Goal: Information Seeking & Learning: Understand process/instructions

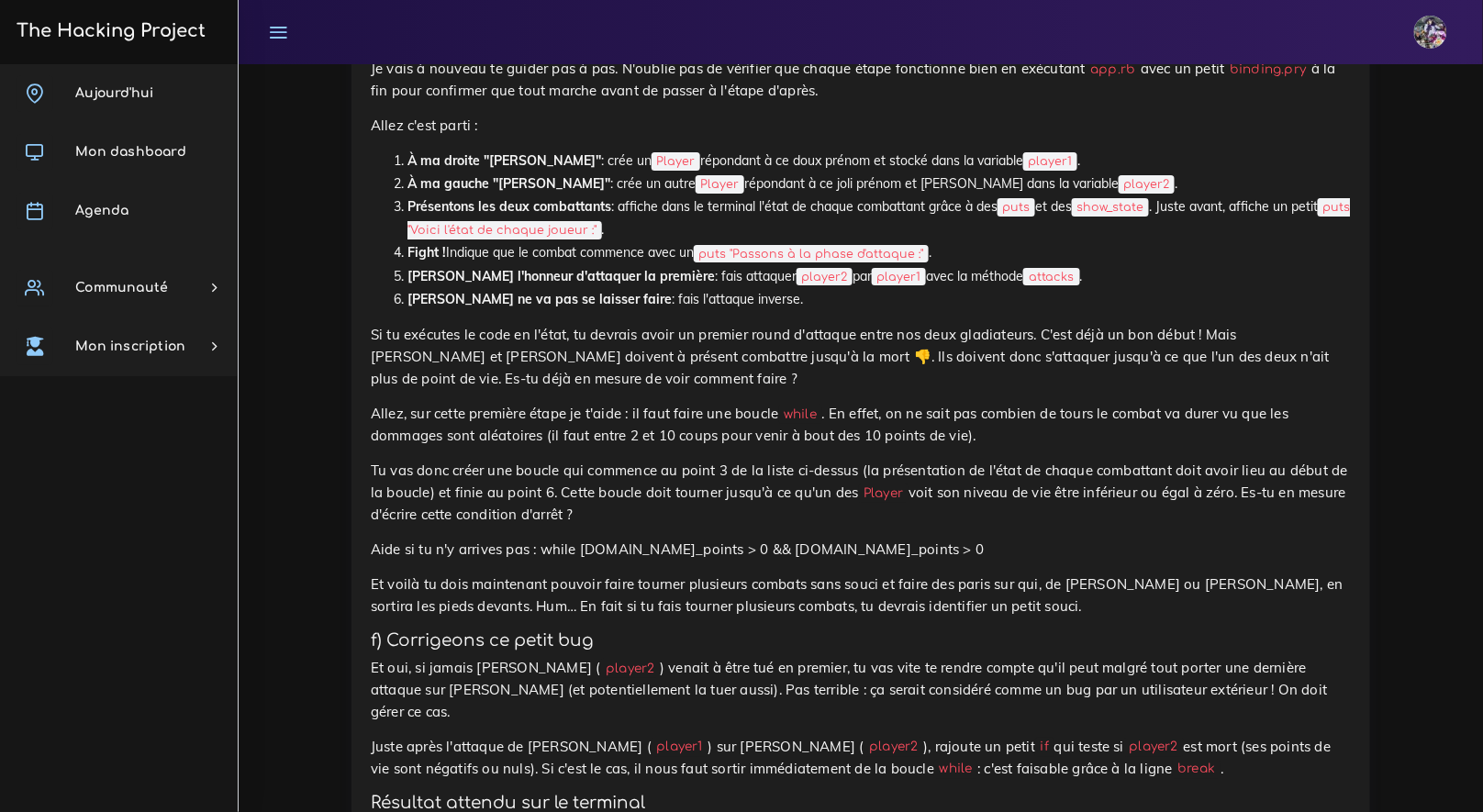
scroll to position [4555, 0]
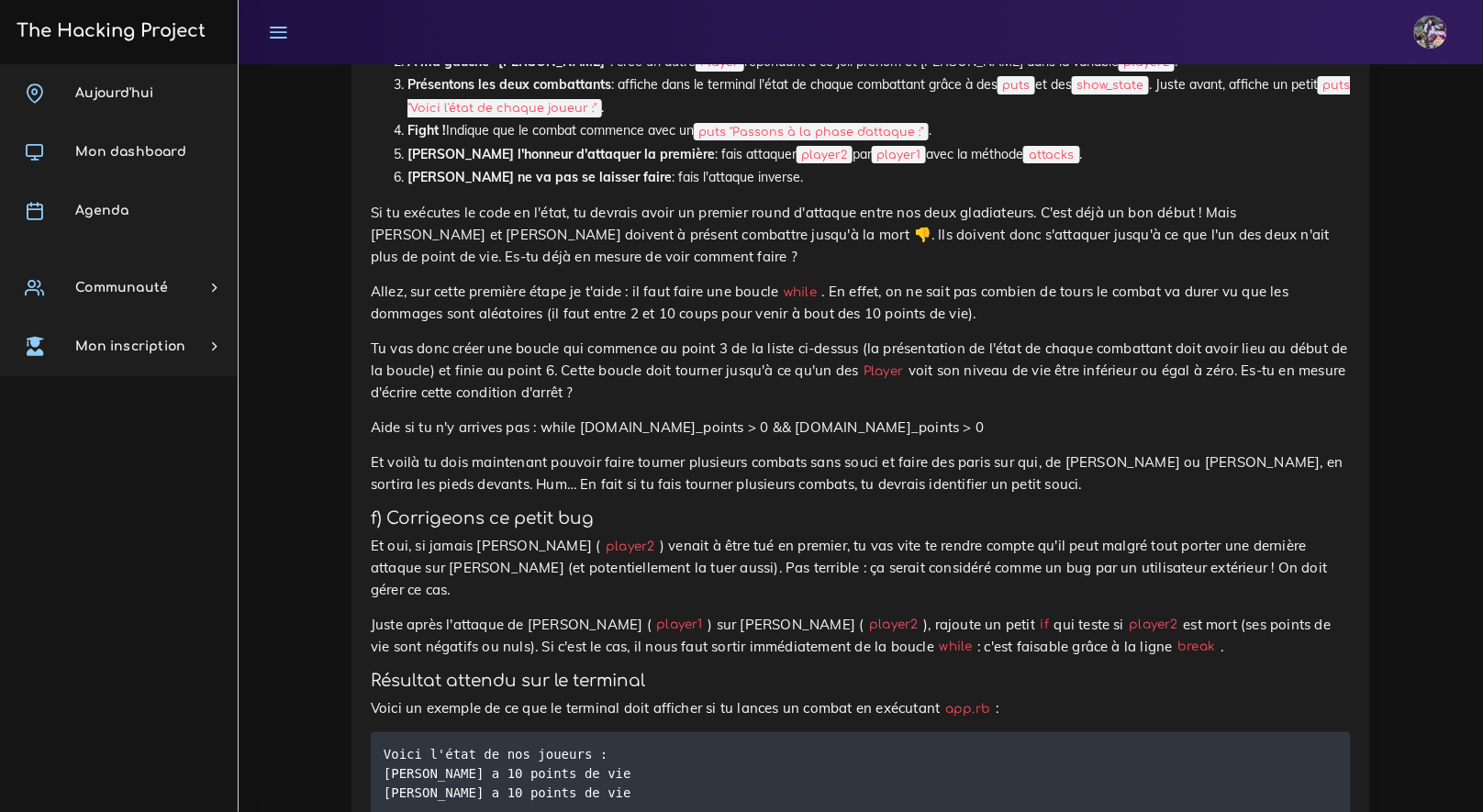
drag, startPoint x: 557, startPoint y: 540, endPoint x: 560, endPoint y: 530, distance: 10.4
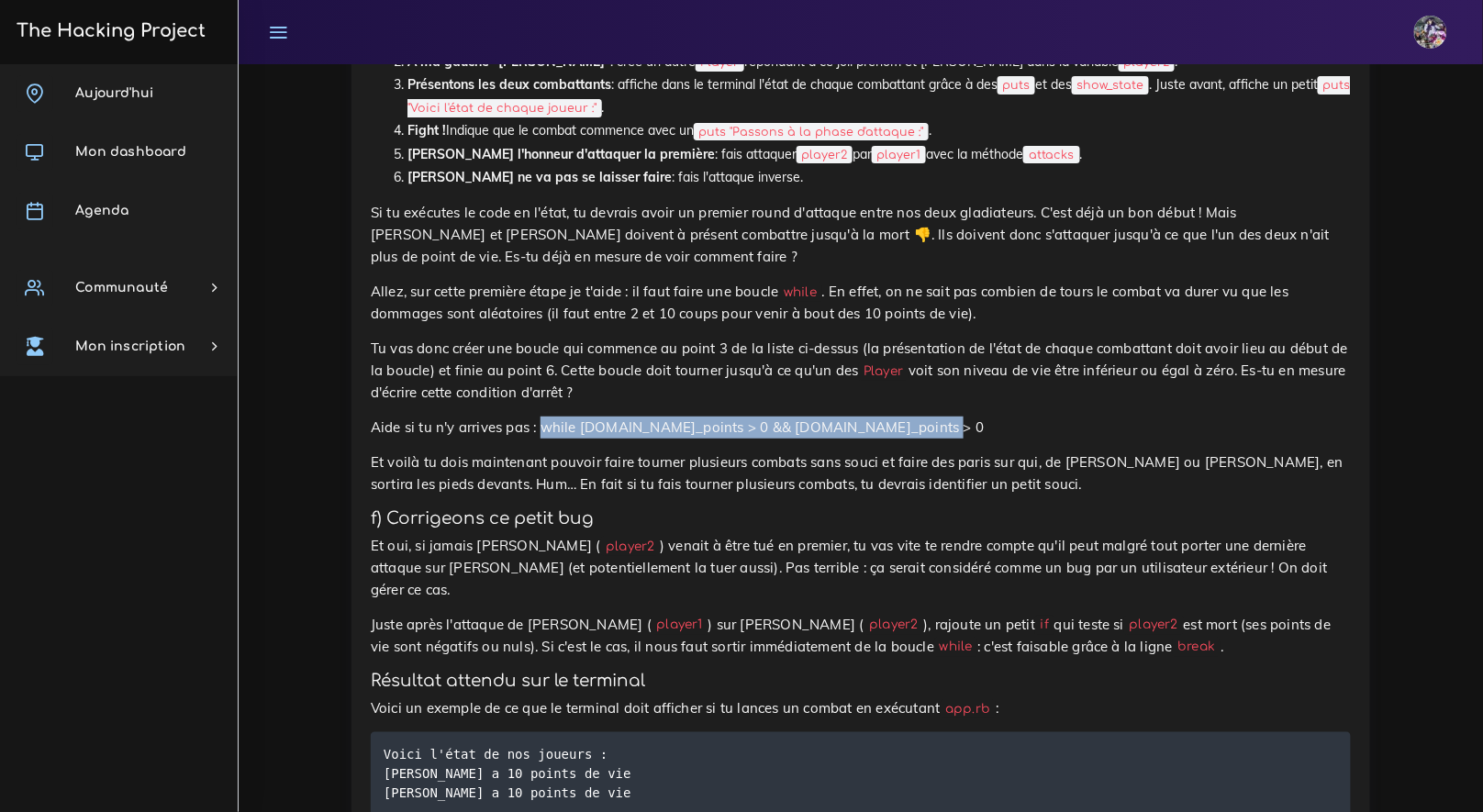
drag, startPoint x: 550, startPoint y: 520, endPoint x: 888, endPoint y: 522, distance: 338.0
click at [888, 439] on p "Aide si tu n'y arrives pas : while [DOMAIN_NAME]_points > 0 && [DOMAIN_NAME]_po…" at bounding box center [861, 427] width 980 height 22
copy p "while player1.life_points > 0 && player2.life_points >"
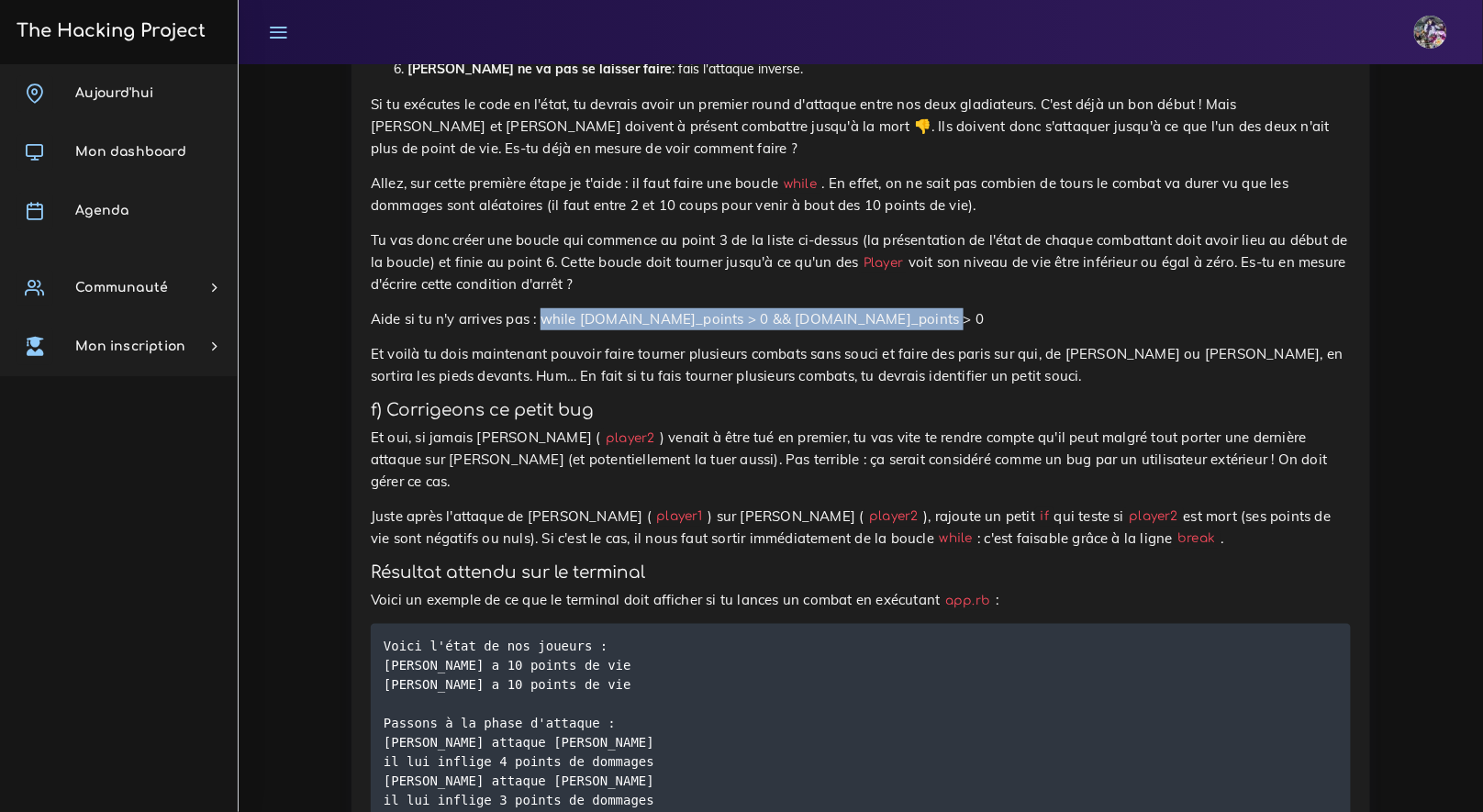
scroll to position [4268, 0]
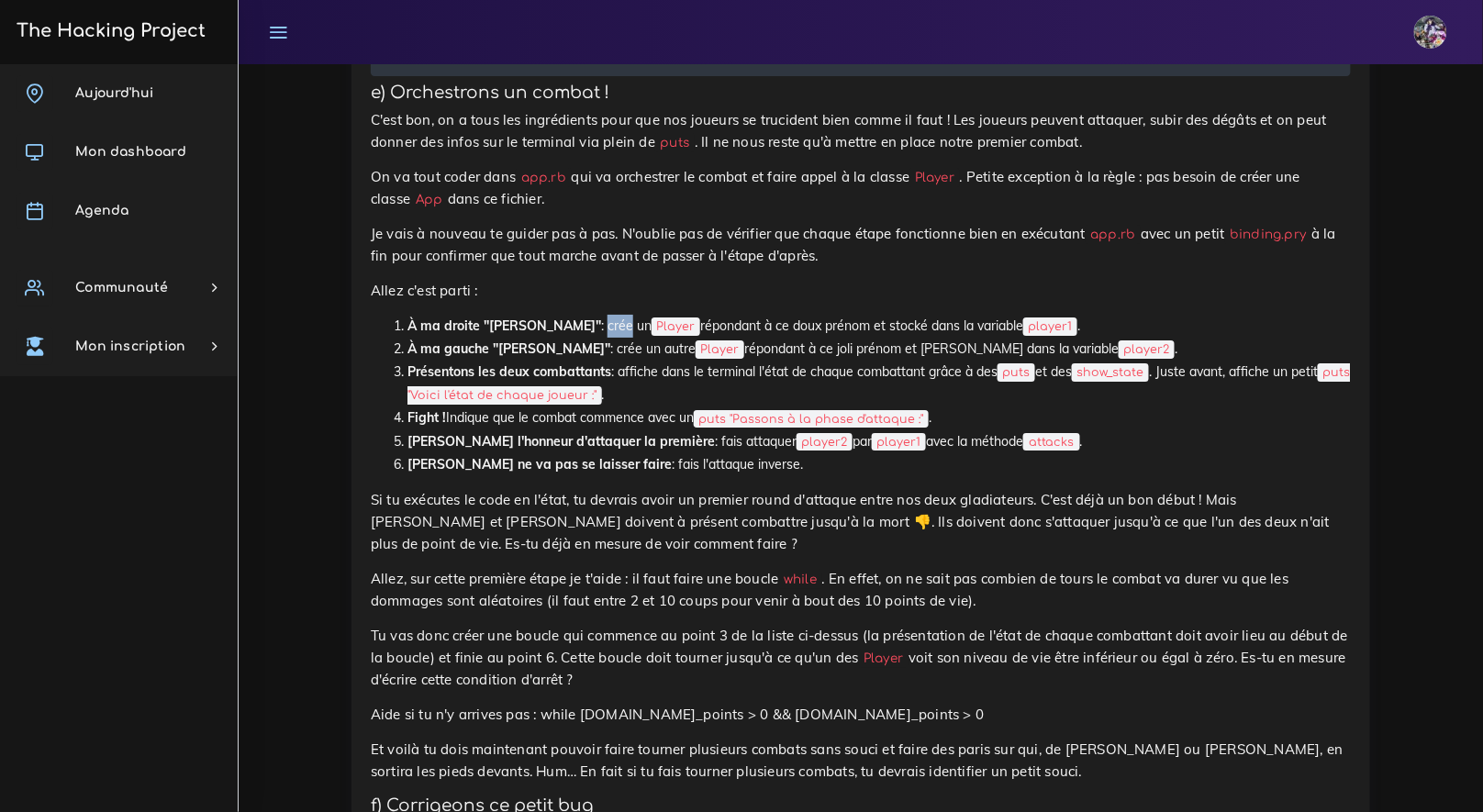
drag, startPoint x: 548, startPoint y: 418, endPoint x: 566, endPoint y: 419, distance: 18.0
click at [566, 338] on li "À ma droite "Josiane" : crée un Player répondant à ce doux prénom et stocké dan…" at bounding box center [879, 326] width 944 height 23
click at [556, 338] on li "À ma droite "Josiane" : crée un Player répondant à ce doux prénom et stocké dan…" at bounding box center [879, 326] width 944 height 23
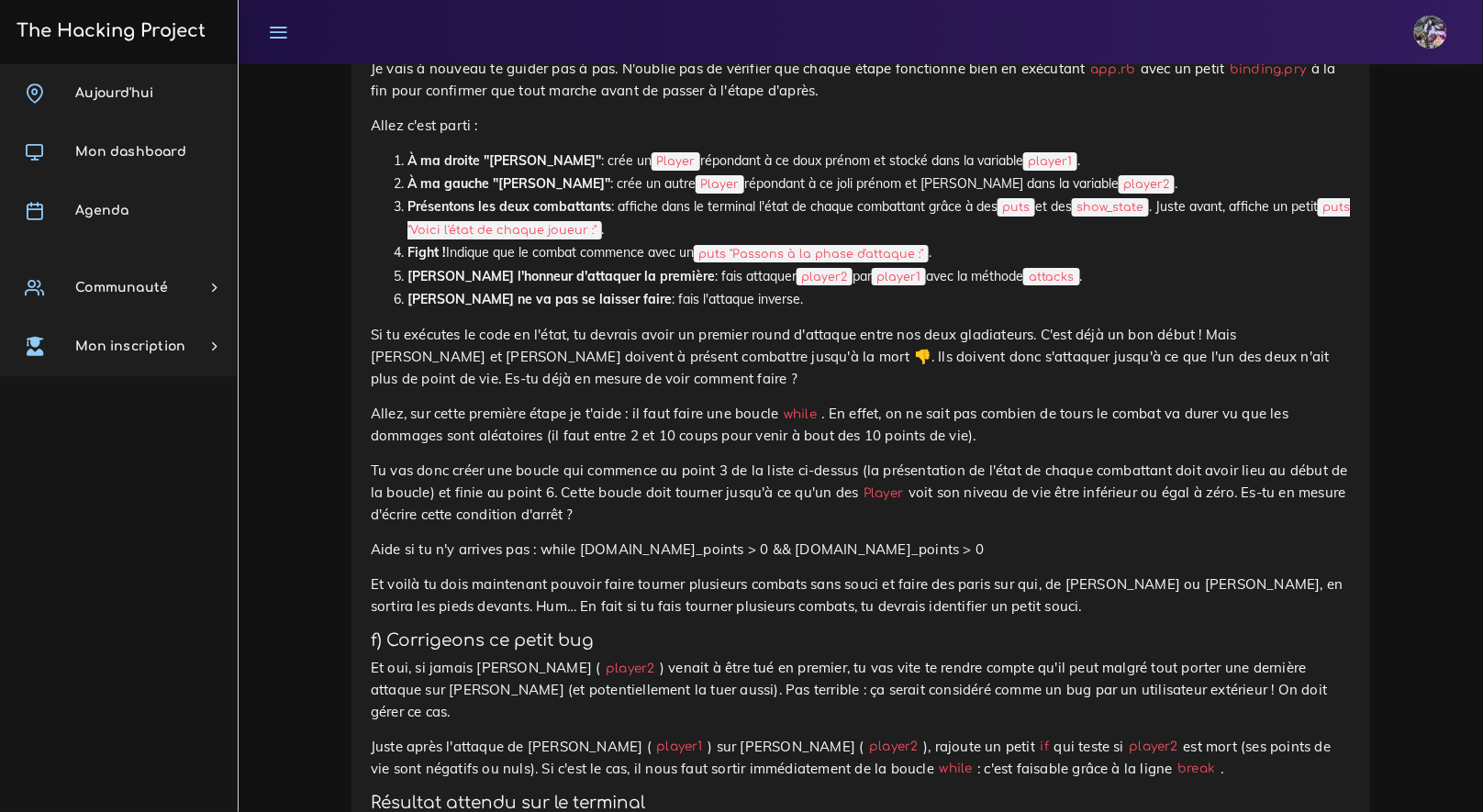
scroll to position [4421, 0]
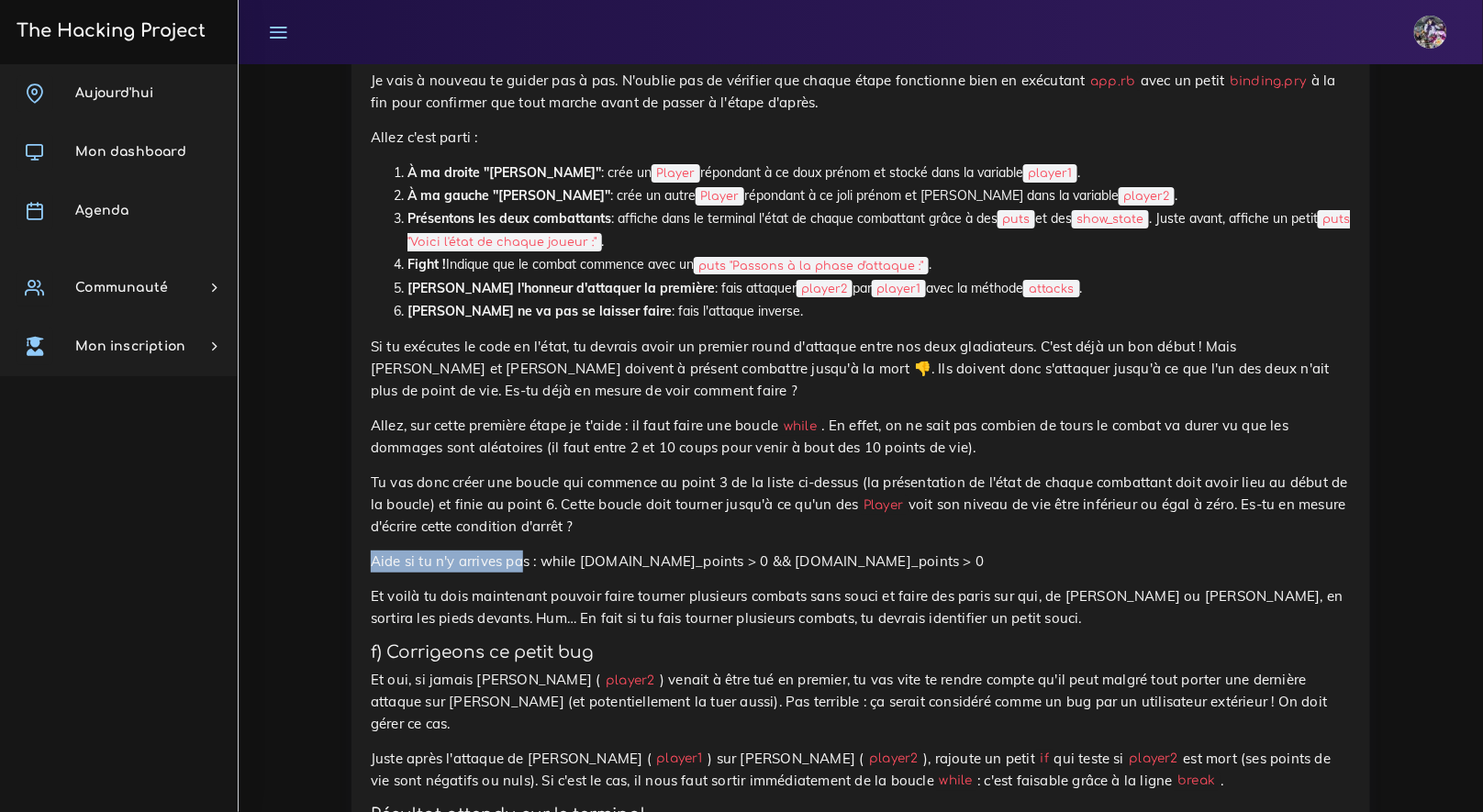
drag, startPoint x: 373, startPoint y: 662, endPoint x: 522, endPoint y: 661, distance: 149.0
click at [522, 573] on p "Aide si tu n'y arrives pas : while [DOMAIN_NAME]_points > 0 && [DOMAIN_NAME]_po…" at bounding box center [861, 561] width 980 height 22
click at [523, 573] on p "Aide si tu n'y arrives pas : while [DOMAIN_NAME]_points > 0 && [DOMAIN_NAME]_po…" at bounding box center [861, 561] width 980 height 22
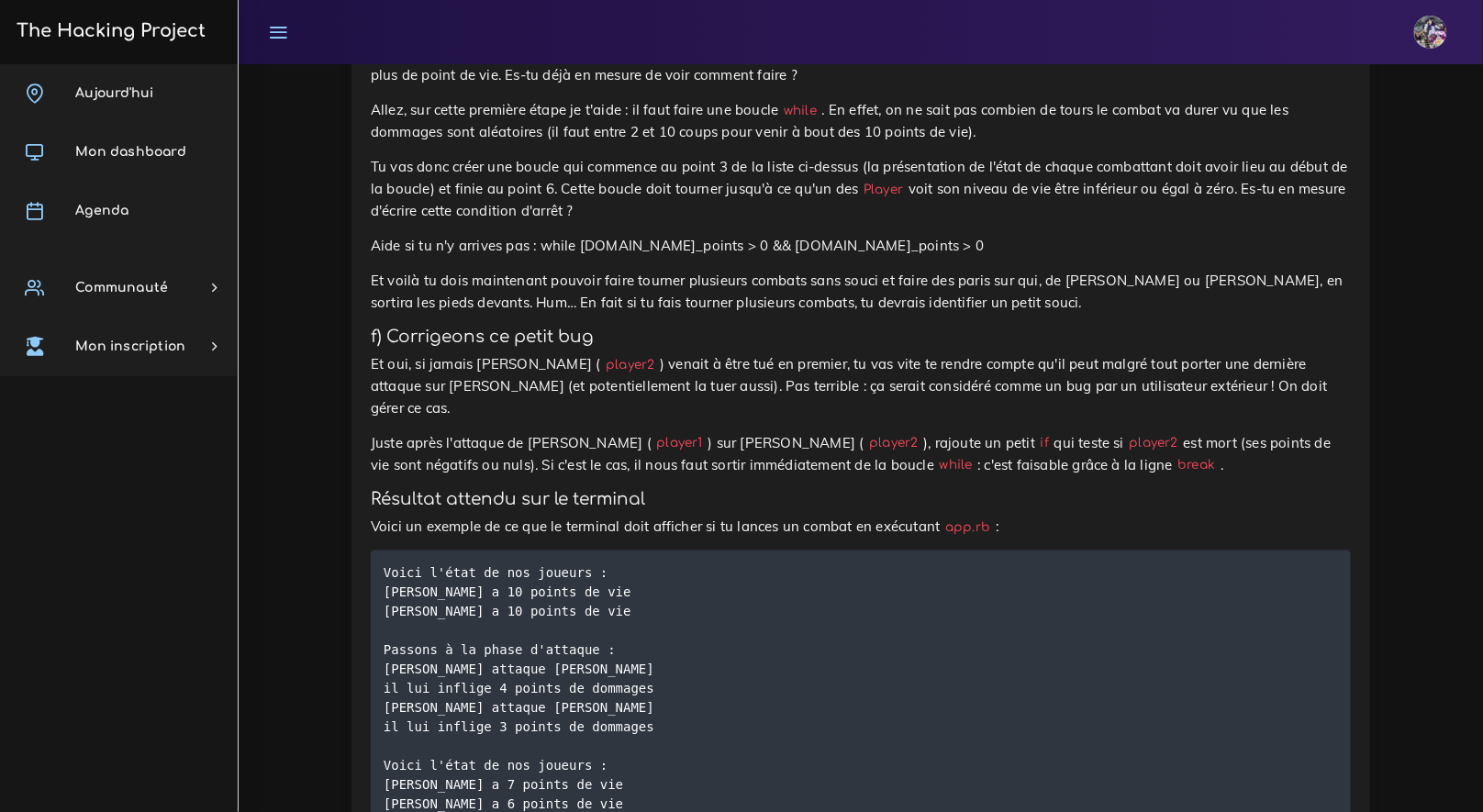
scroll to position [4738, 0]
click at [382, 345] on h4 "f) Corrigeons ce petit bug" at bounding box center [861, 335] width 980 height 20
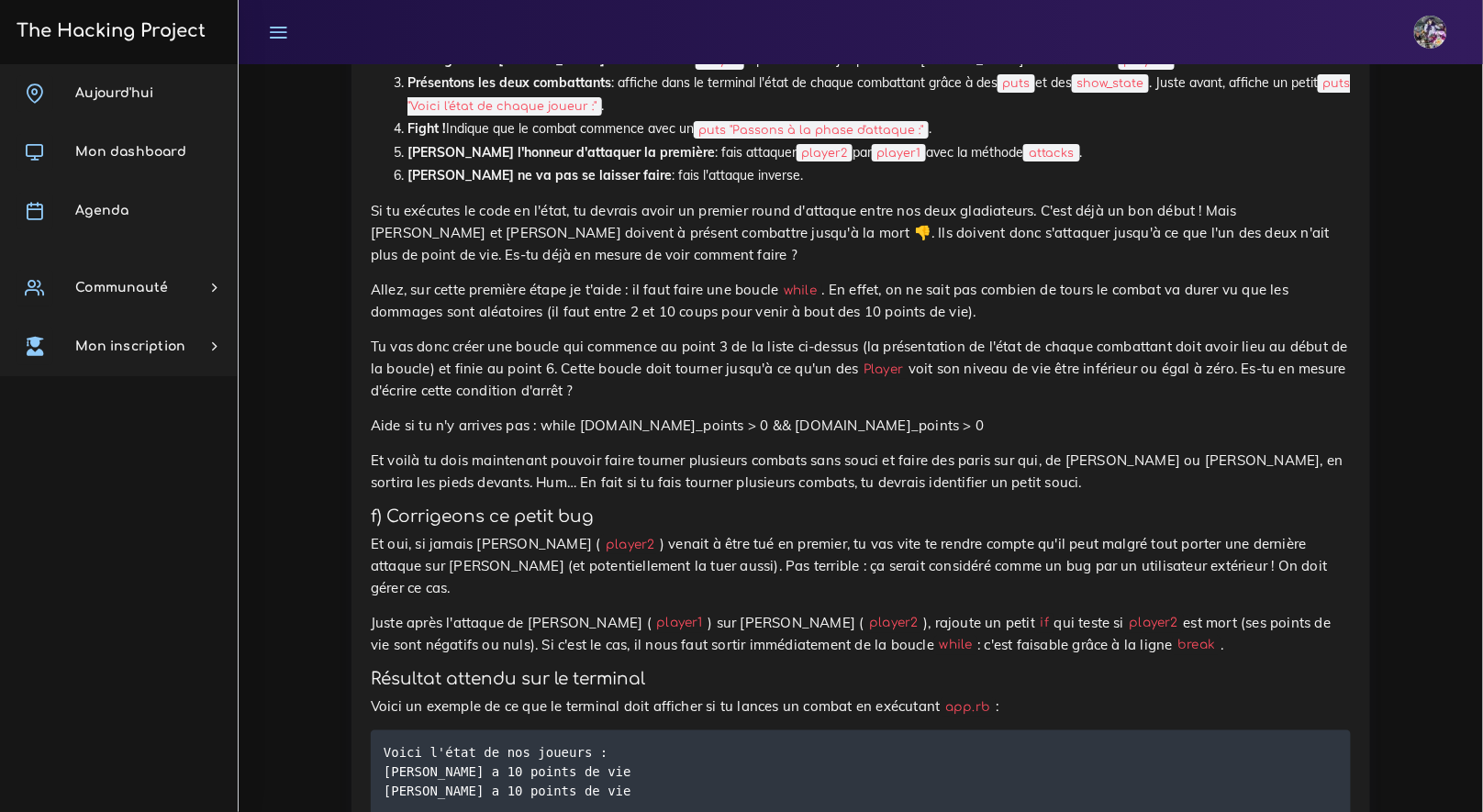
scroll to position [4543, 0]
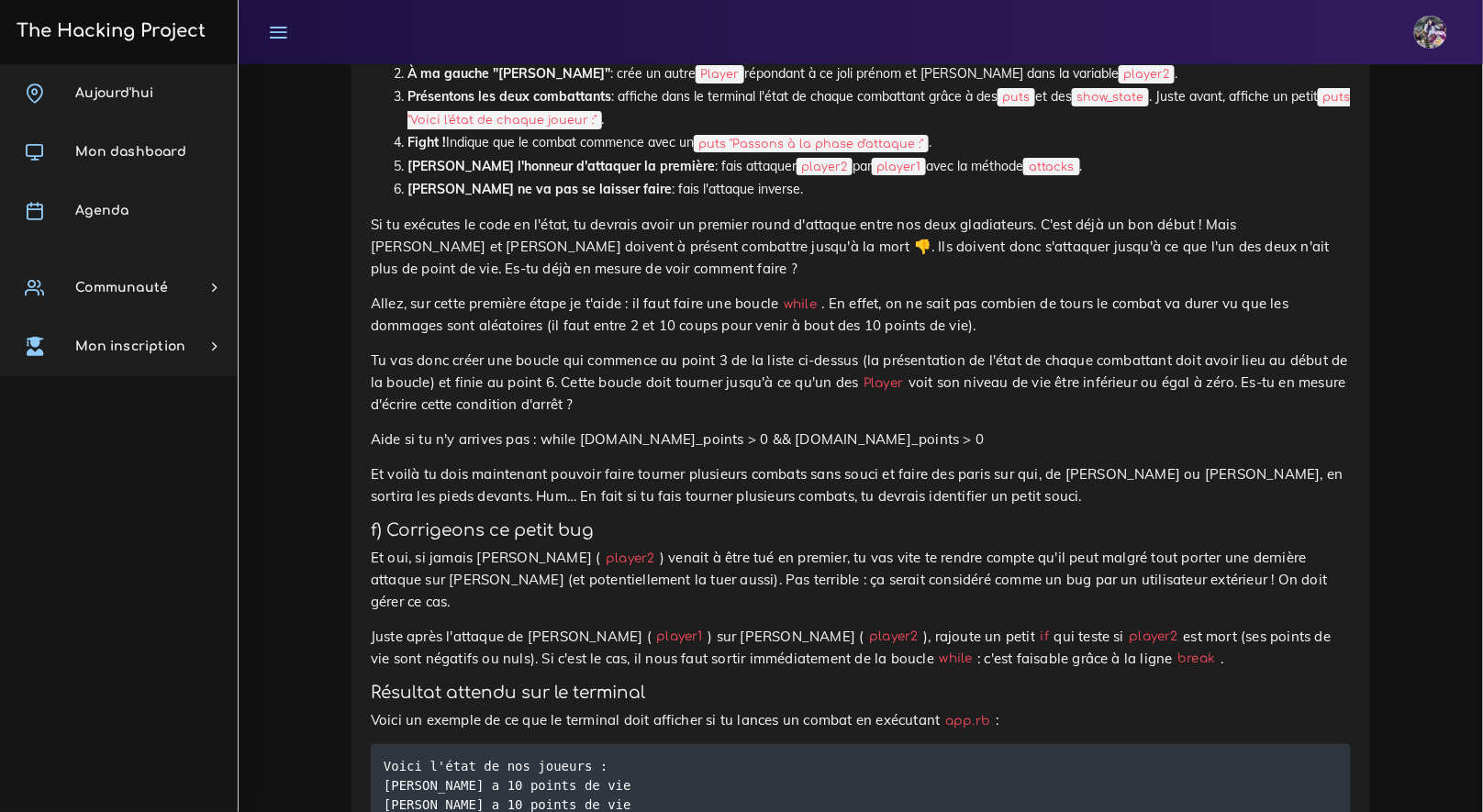
click at [785, 416] on p "Tu vas donc créer une boucle qui commence au point 3 de la liste ci-dessus (la …" at bounding box center [861, 382] width 980 height 66
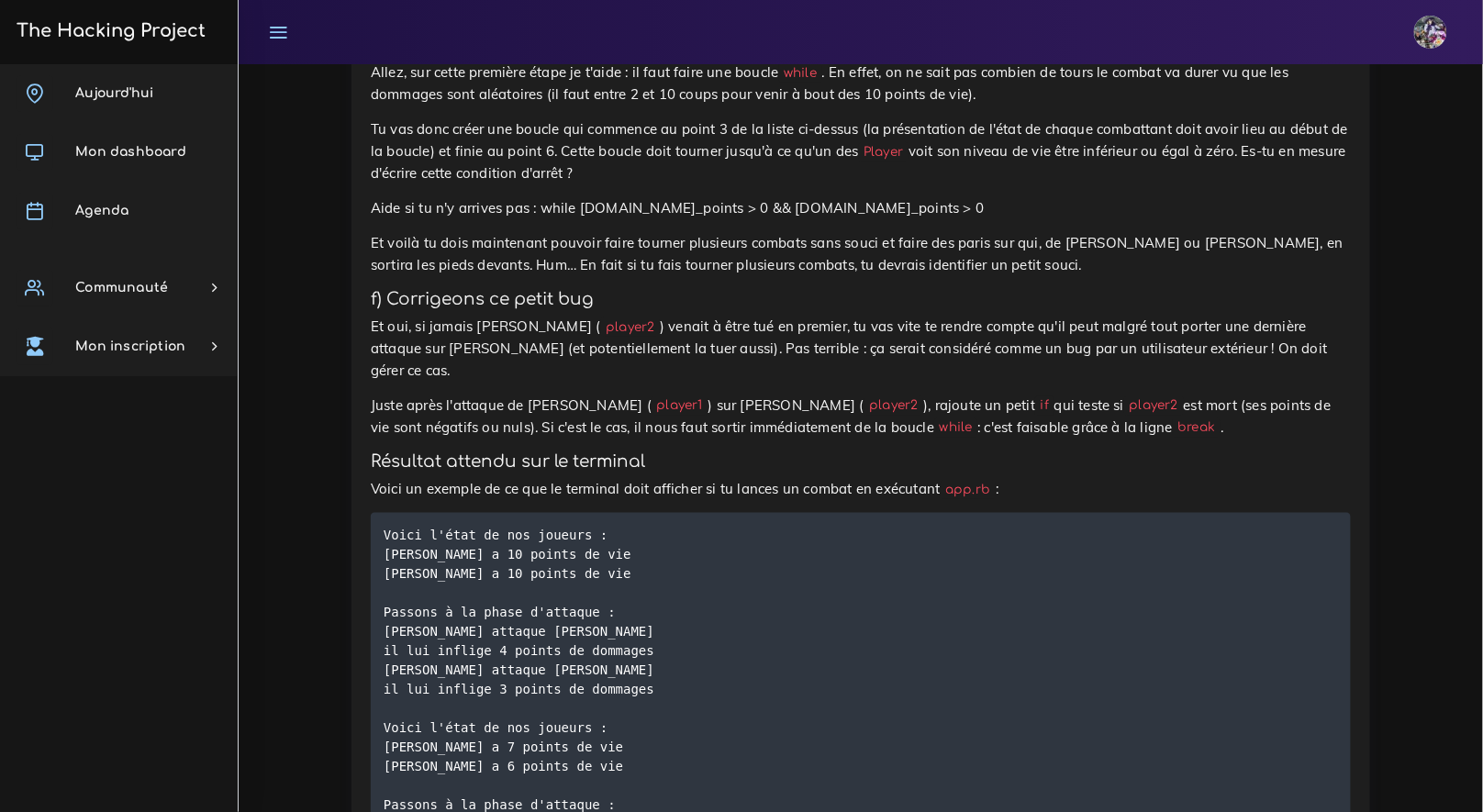
scroll to position [4751, 0]
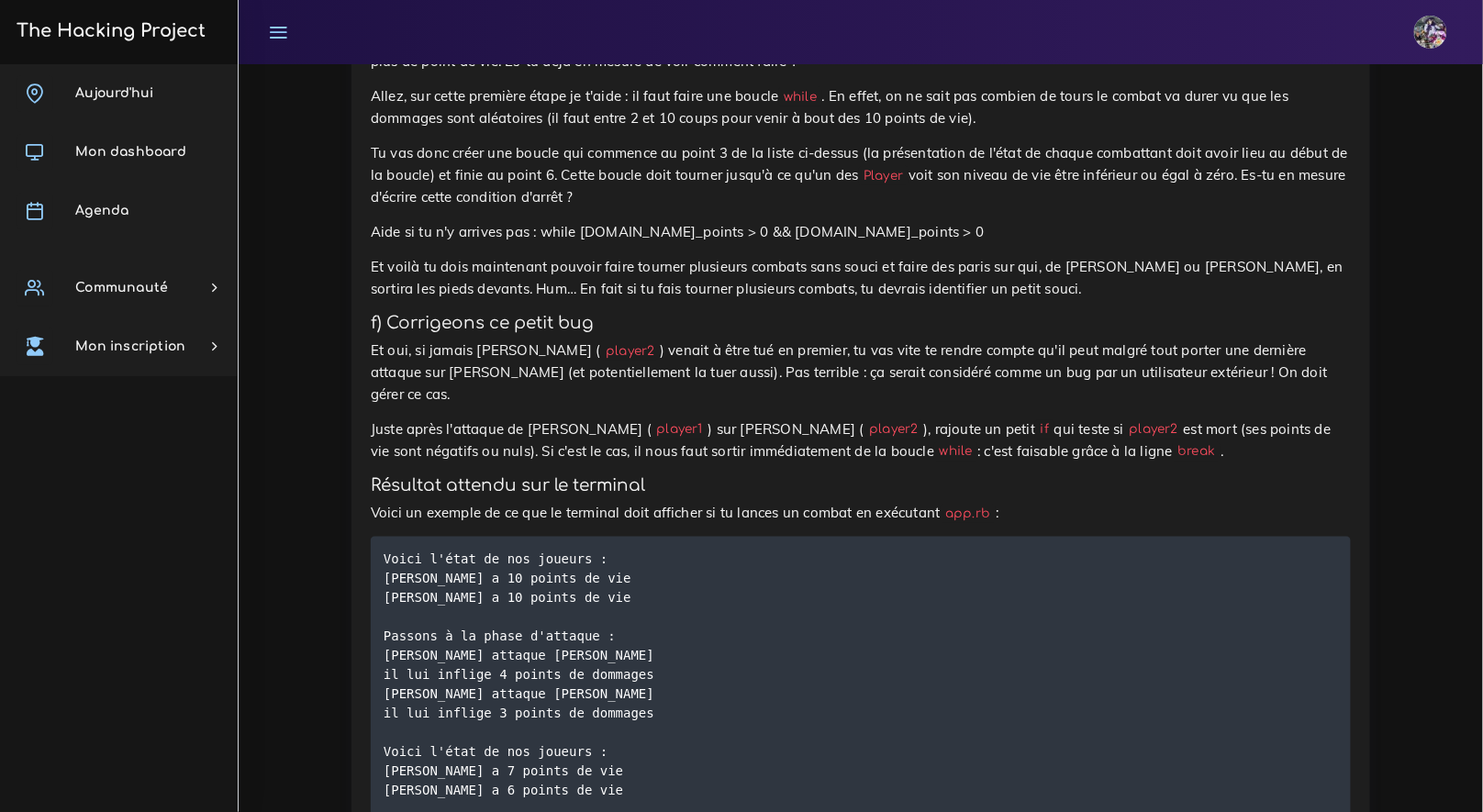
click at [1113, 463] on p "Juste après l'attaque de Josiane ( player1 ) sur José ( player2 ), rajoute un p…" at bounding box center [861, 441] width 980 height 44
click at [1115, 463] on p "Juste après l'attaque de Josiane ( player1 ) sur José ( player2 ), rajoute un p…" at bounding box center [861, 441] width 980 height 44
click at [1132, 463] on p "Juste après l'attaque de Josiane ( player1 ) sur José ( player2 ), rajoute un p…" at bounding box center [861, 441] width 980 height 44
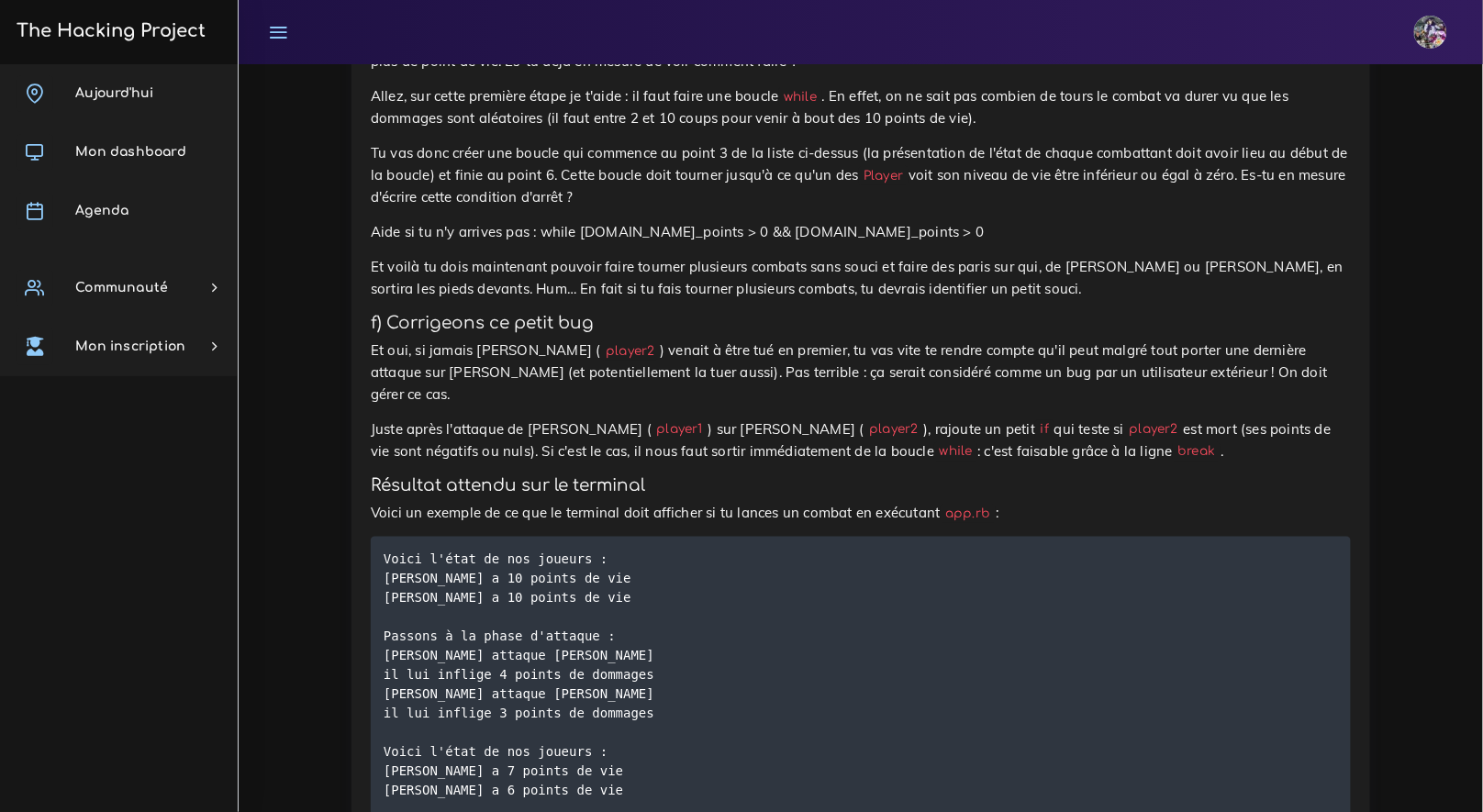
click at [1032, 495] on h4 "Résultat attendu sur le terminal" at bounding box center [861, 485] width 980 height 20
drag, startPoint x: 950, startPoint y: 537, endPoint x: 975, endPoint y: 539, distance: 25.1
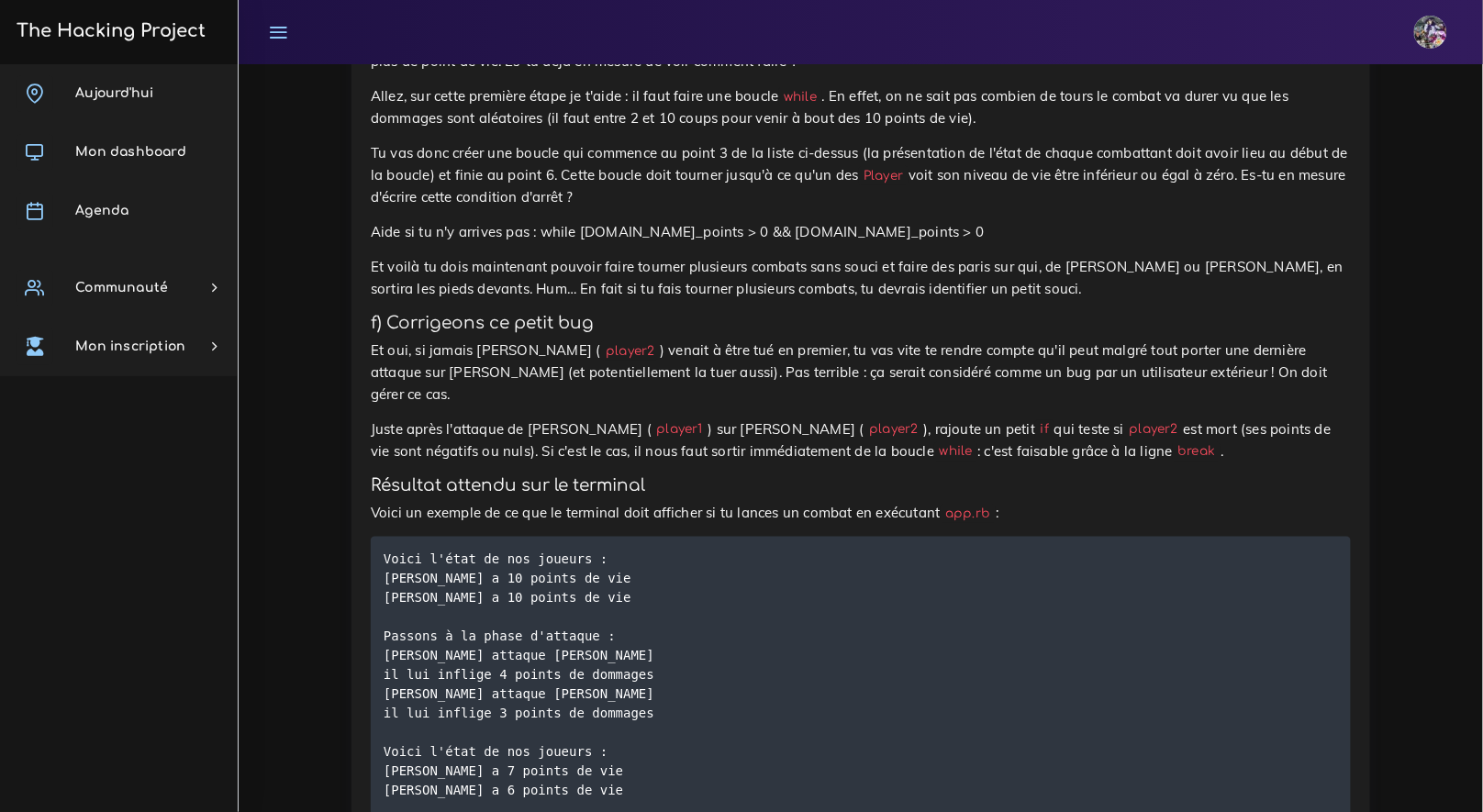
drag, startPoint x: 1006, startPoint y: 533, endPoint x: 1084, endPoint y: 533, distance: 78.0
click at [1008, 463] on p "Juste après l'attaque de Josiane ( player1 ) sur José ( player2 ), rajoute un p…" at bounding box center [861, 441] width 980 height 44
drag, startPoint x: 1084, startPoint y: 533, endPoint x: 1094, endPoint y: 537, distance: 10.8
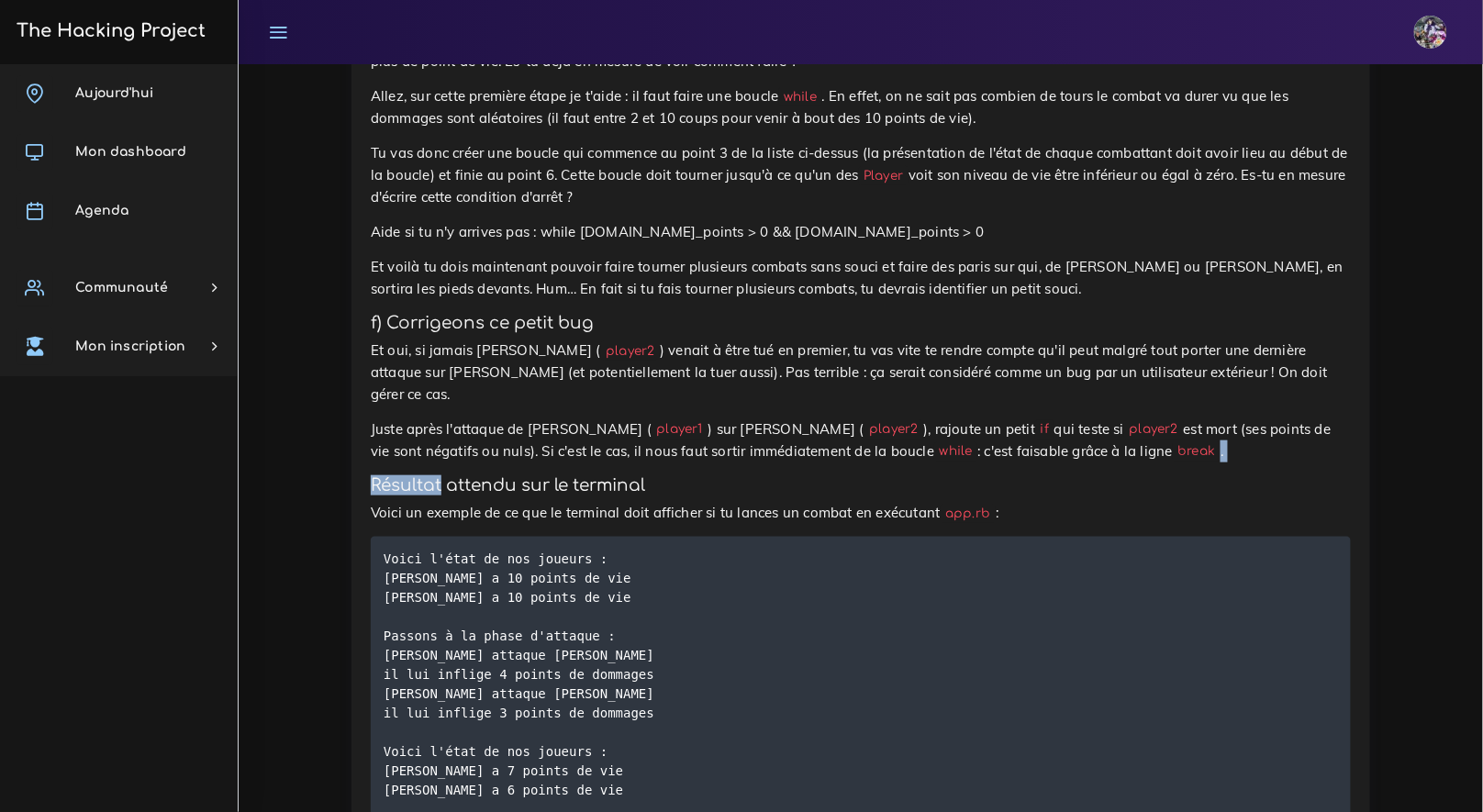
click at [1089, 463] on p "Juste après l'attaque de Josiane ( player1 ) sur José ( player2 ), rajoute un p…" at bounding box center [861, 441] width 980 height 44
click at [1173, 462] on code "break" at bounding box center [1197, 452] width 48 height 19
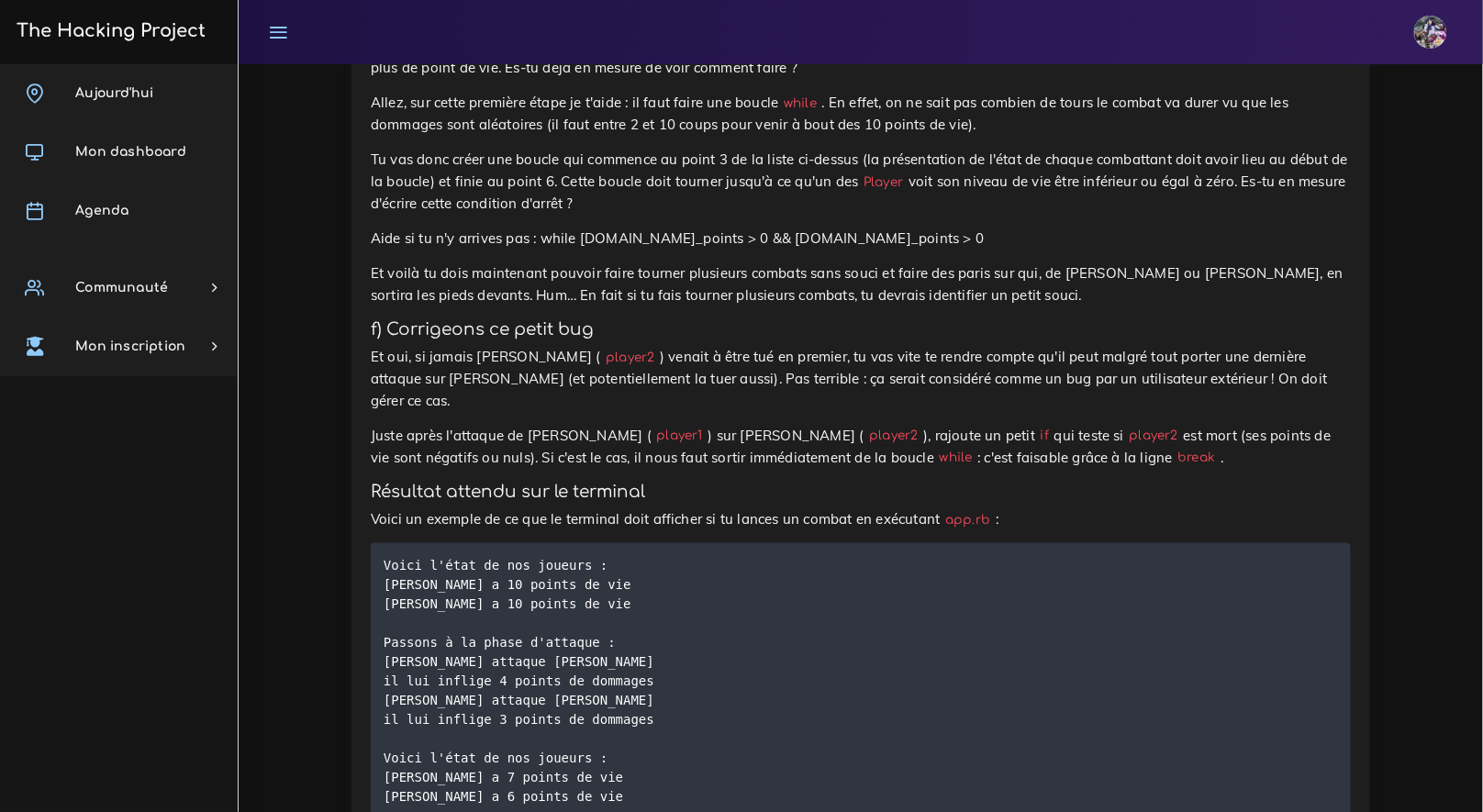
scroll to position [4769, 0]
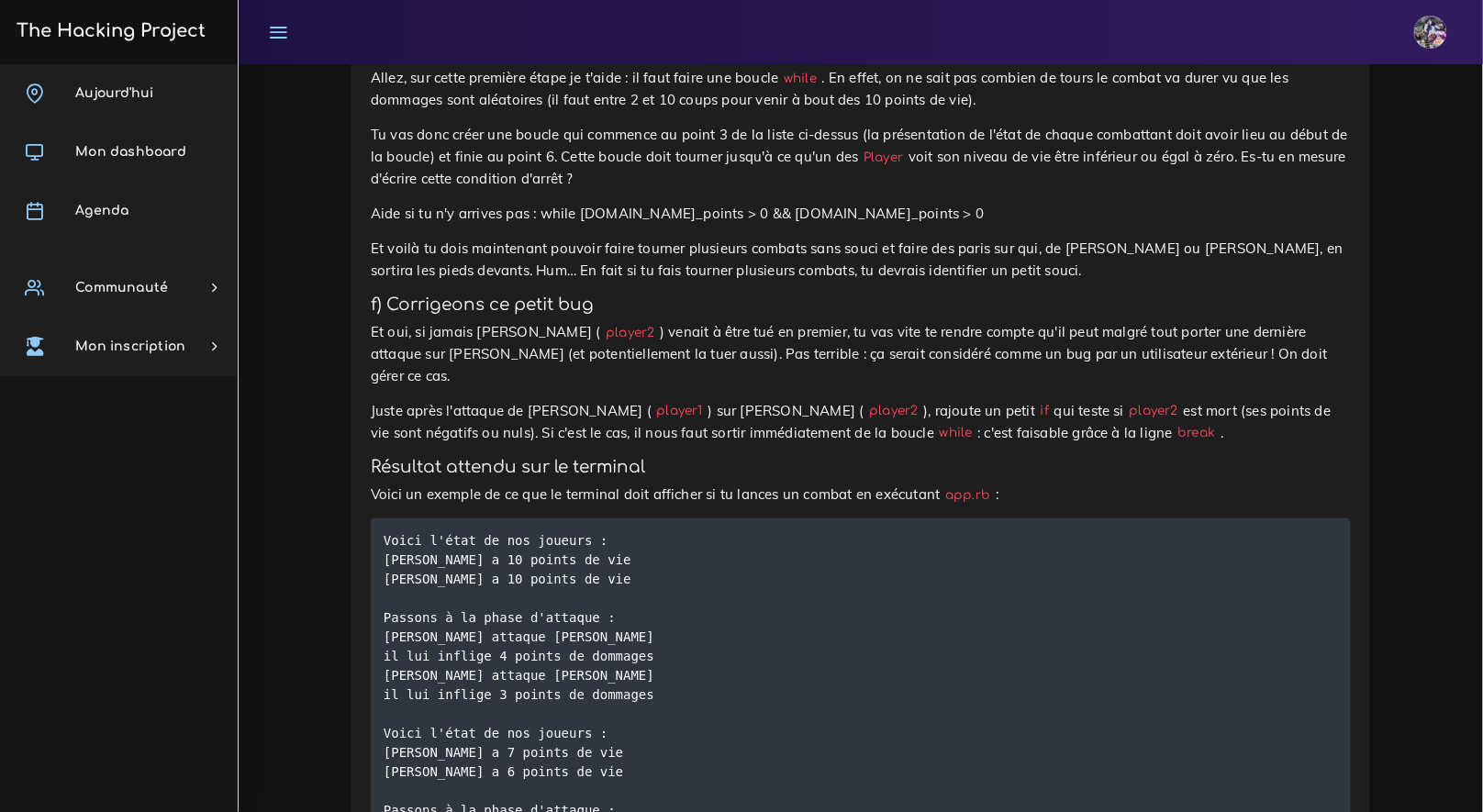
click at [1009, 477] on h4 "Résultat attendu sur le terminal" at bounding box center [861, 467] width 980 height 20
click at [495, 387] on p "Et oui, si jamais José ( player2 ) venait à être tué en premier, tu vas vite te…" at bounding box center [861, 354] width 980 height 66
click at [499, 445] on p "Juste après l'attaque de Josiane ( player1 ) sur José ( player2 ), rajoute un p…" at bounding box center [861, 422] width 980 height 44
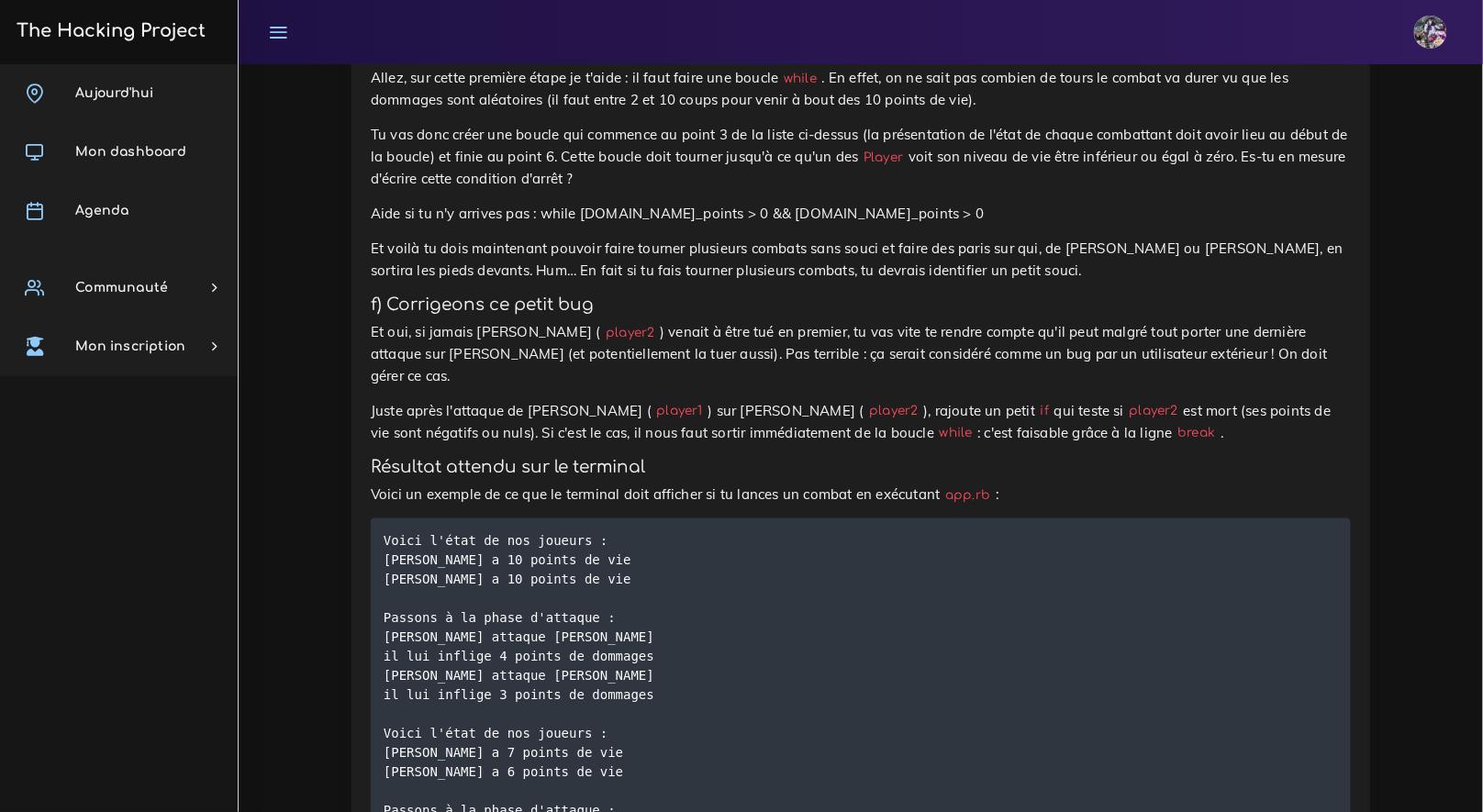
click at [648, 445] on p "Juste après l'attaque de Josiane ( player1 ) sur José ( player2 ), rajoute un p…" at bounding box center [861, 422] width 980 height 44
click at [655, 445] on p "Juste après l'attaque de Josiane ( player1 ) sur José ( player2 ), rajoute un p…" at bounding box center [861, 422] width 980 height 44
click at [886, 445] on p "Juste après l'attaque de Josiane ( player1 ) sur José ( player2 ), rajoute un p…" at bounding box center [861, 422] width 980 height 44
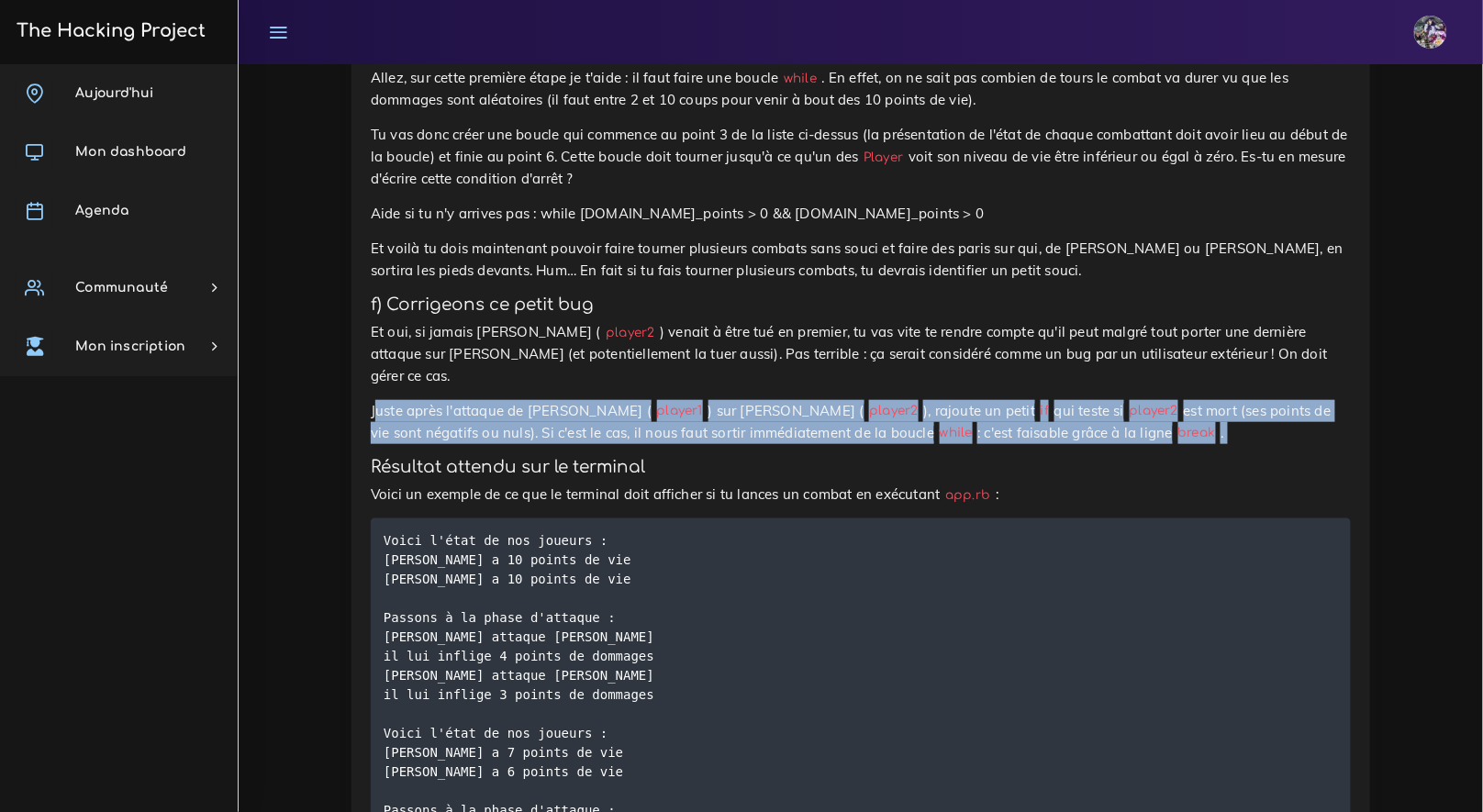
drag, startPoint x: 378, startPoint y: 484, endPoint x: 1102, endPoint y: 523, distance: 725.0
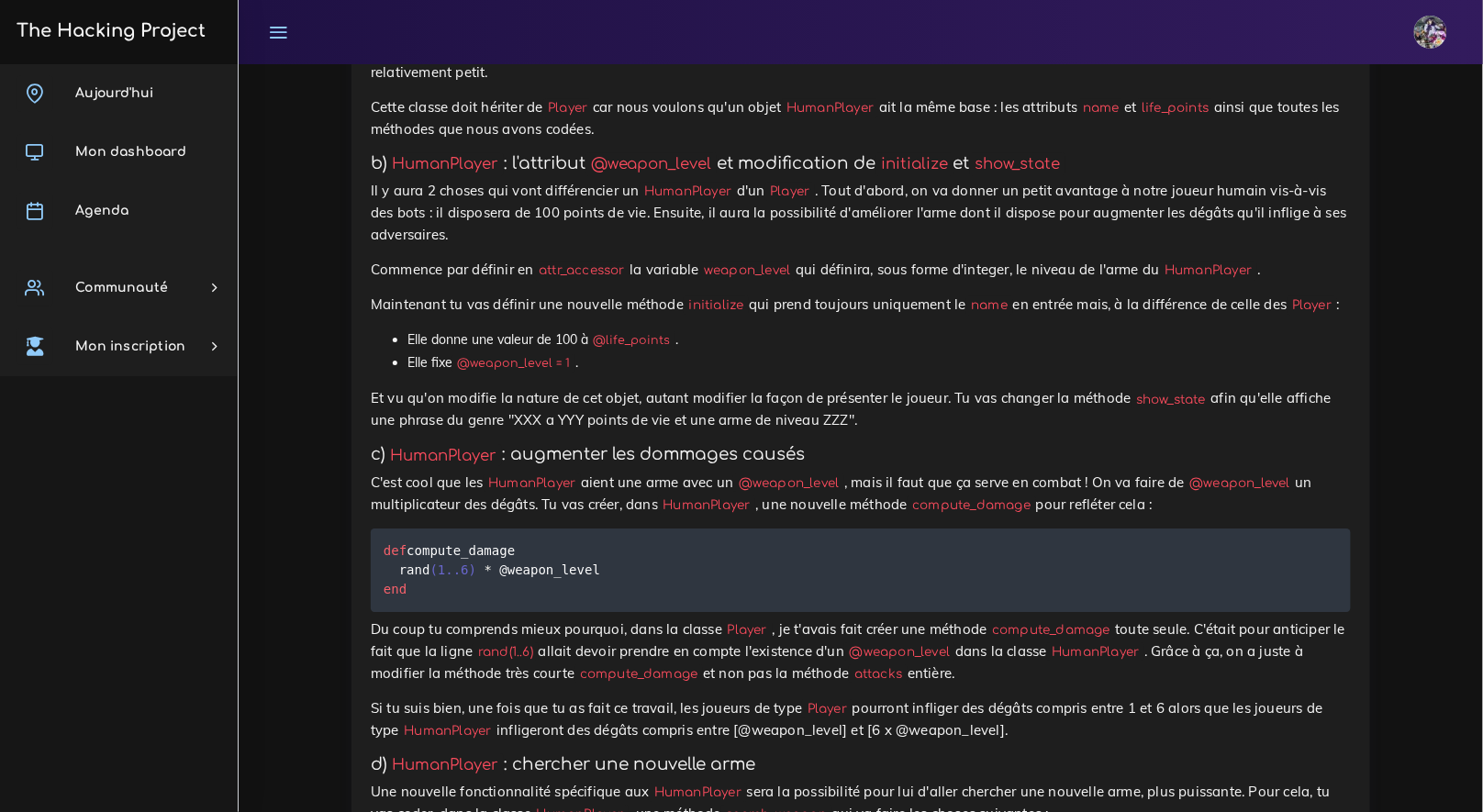
scroll to position [6069, 0]
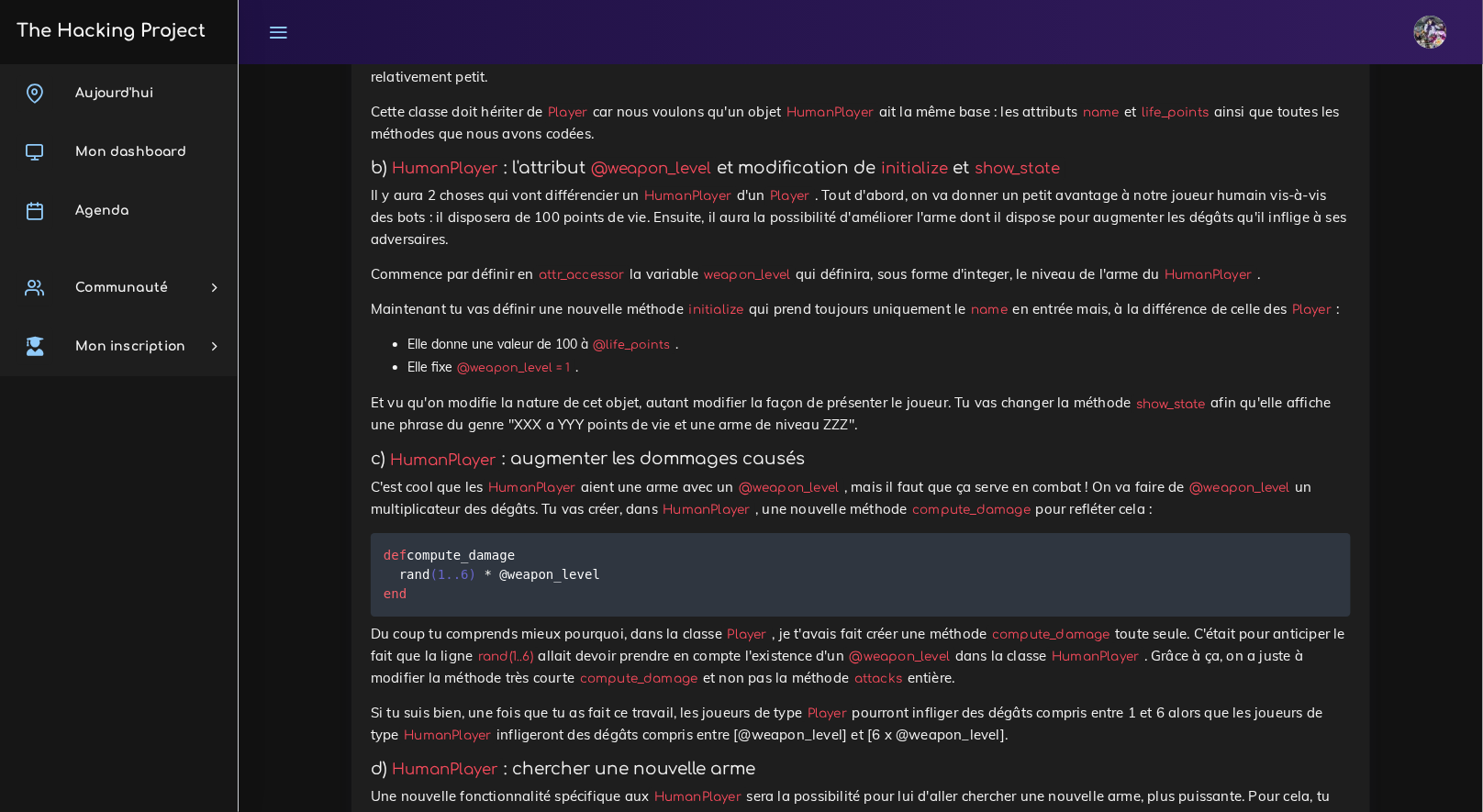
click at [682, 616] on pre "def compute_damage rand ( 1 . . 6 ) * @weapon_level end" at bounding box center [861, 575] width 980 height 84
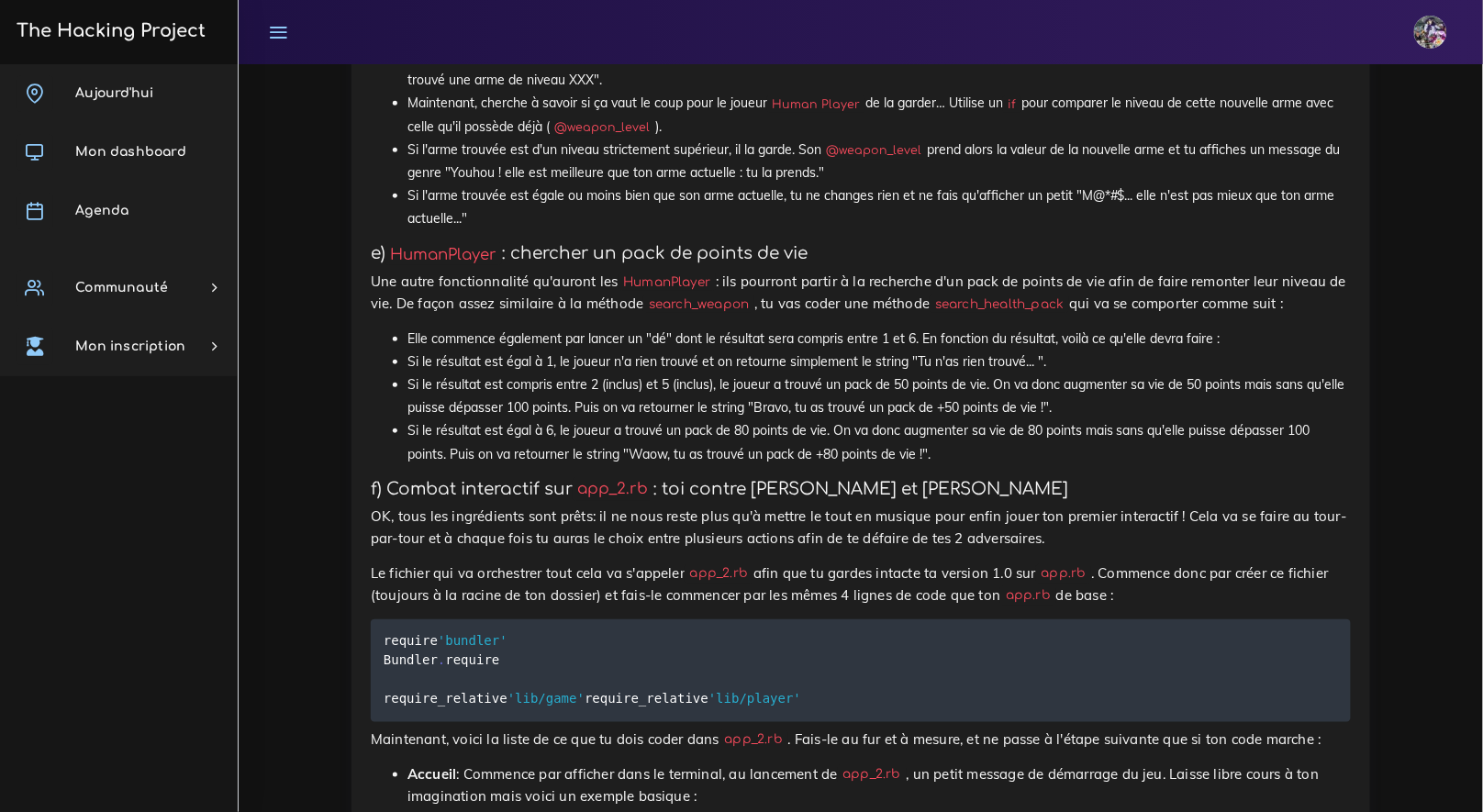
scroll to position [6982, 0]
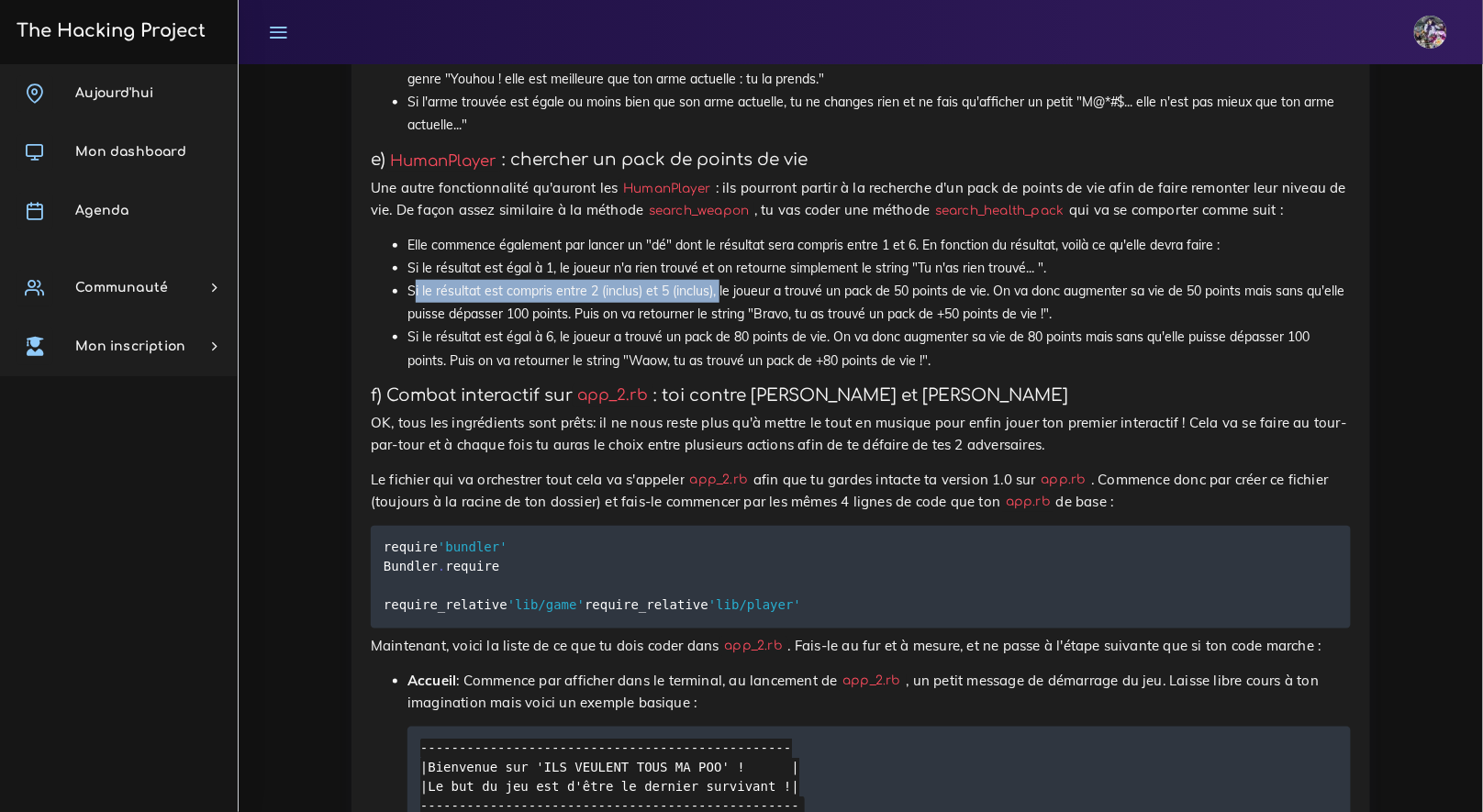
drag, startPoint x: 421, startPoint y: 395, endPoint x: 719, endPoint y: 384, distance: 298.2
click at [719, 325] on li "Si le résultat est compris entre 2 (inclus) et 5 (inclus), le joueur a trouvé u…" at bounding box center [879, 302] width 944 height 46
click at [721, 325] on li "Si le résultat est compris entre 2 (inclus) et 5 (inclus), le joueur a trouvé u…" at bounding box center [879, 302] width 944 height 46
drag, startPoint x: 714, startPoint y: 393, endPoint x: 407, endPoint y: 402, distance: 307.1
click at [407, 325] on li "Si le résultat est compris entre 2 (inclus) et 5 (inclus), le joueur a trouvé u…" at bounding box center [879, 302] width 944 height 46
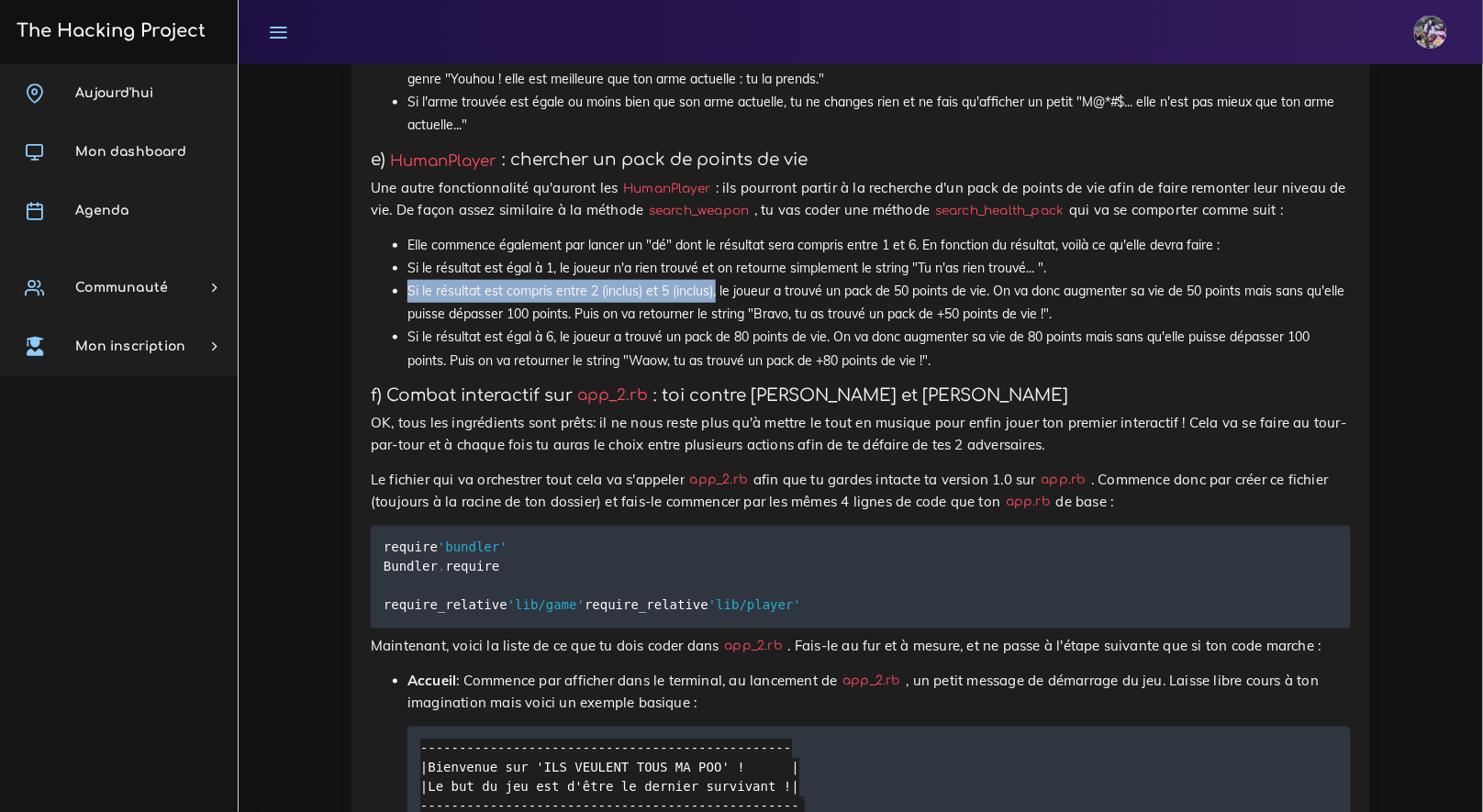
copy li "Si le résultat est compris entre 2 (inclus) et 5 (inclus),"
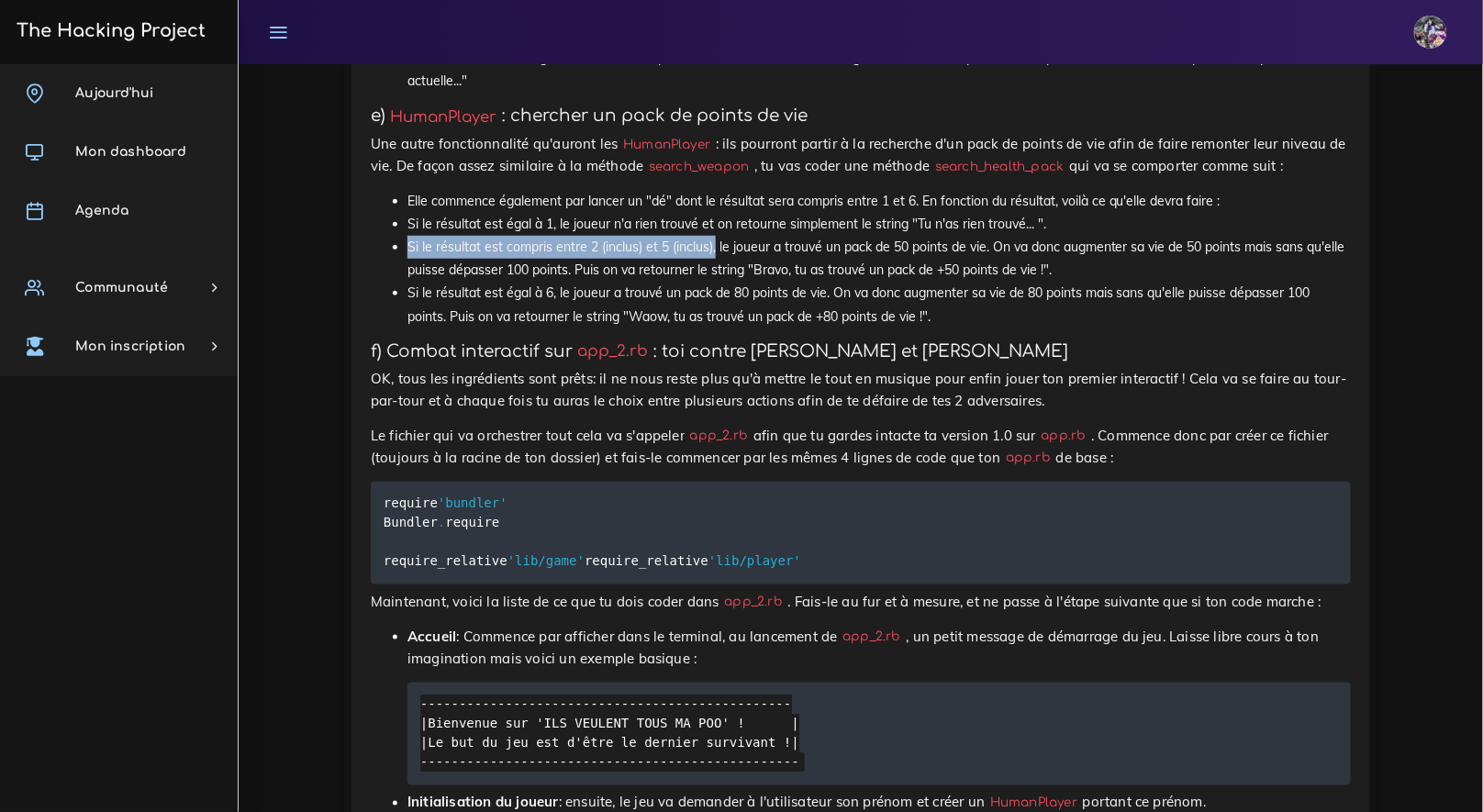
scroll to position [7027, 0]
click at [770, 325] on li "Si le résultat est égal à 6, le joueur a trouvé un pack de 80 points de vie. On…" at bounding box center [879, 302] width 944 height 46
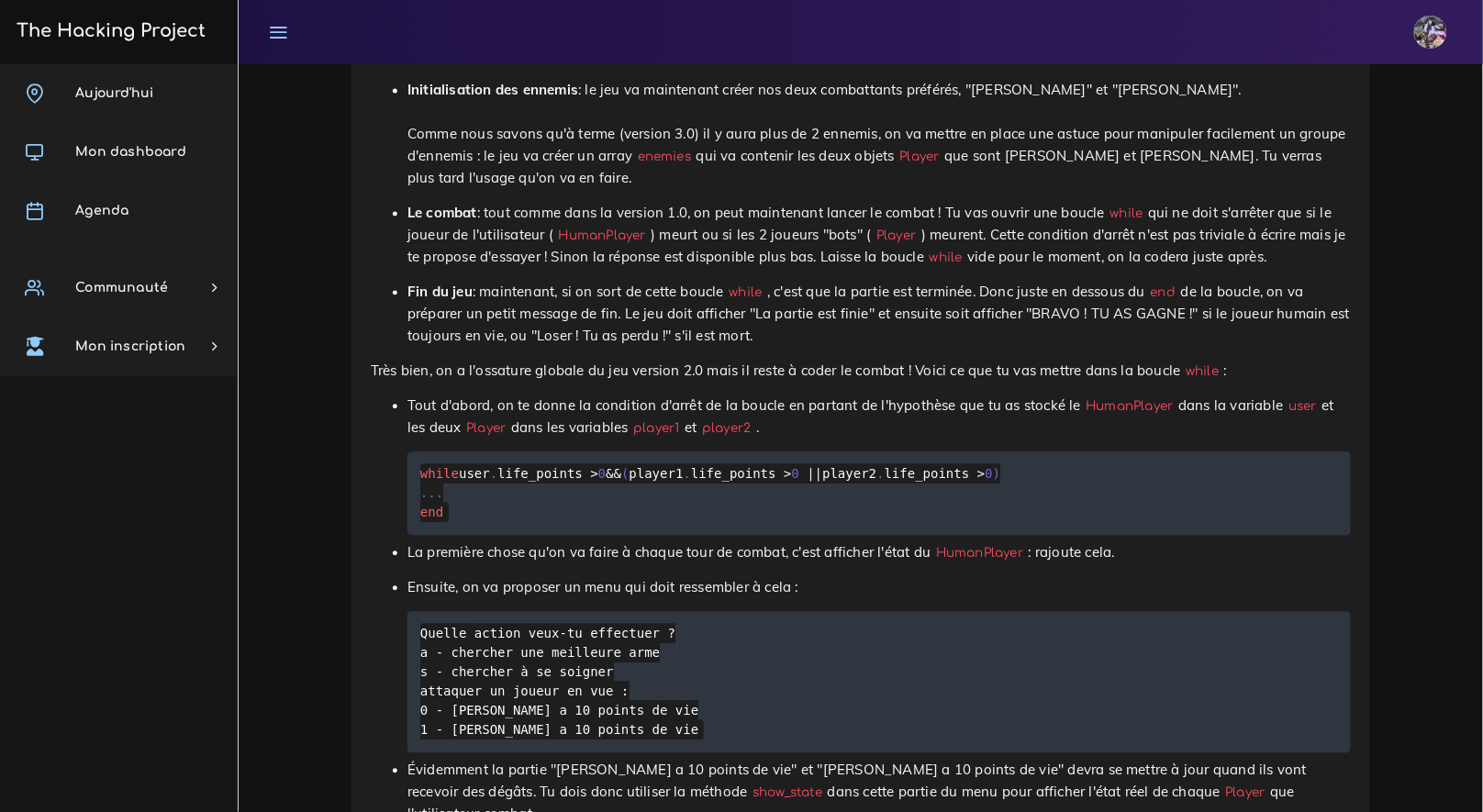
scroll to position [7772, 0]
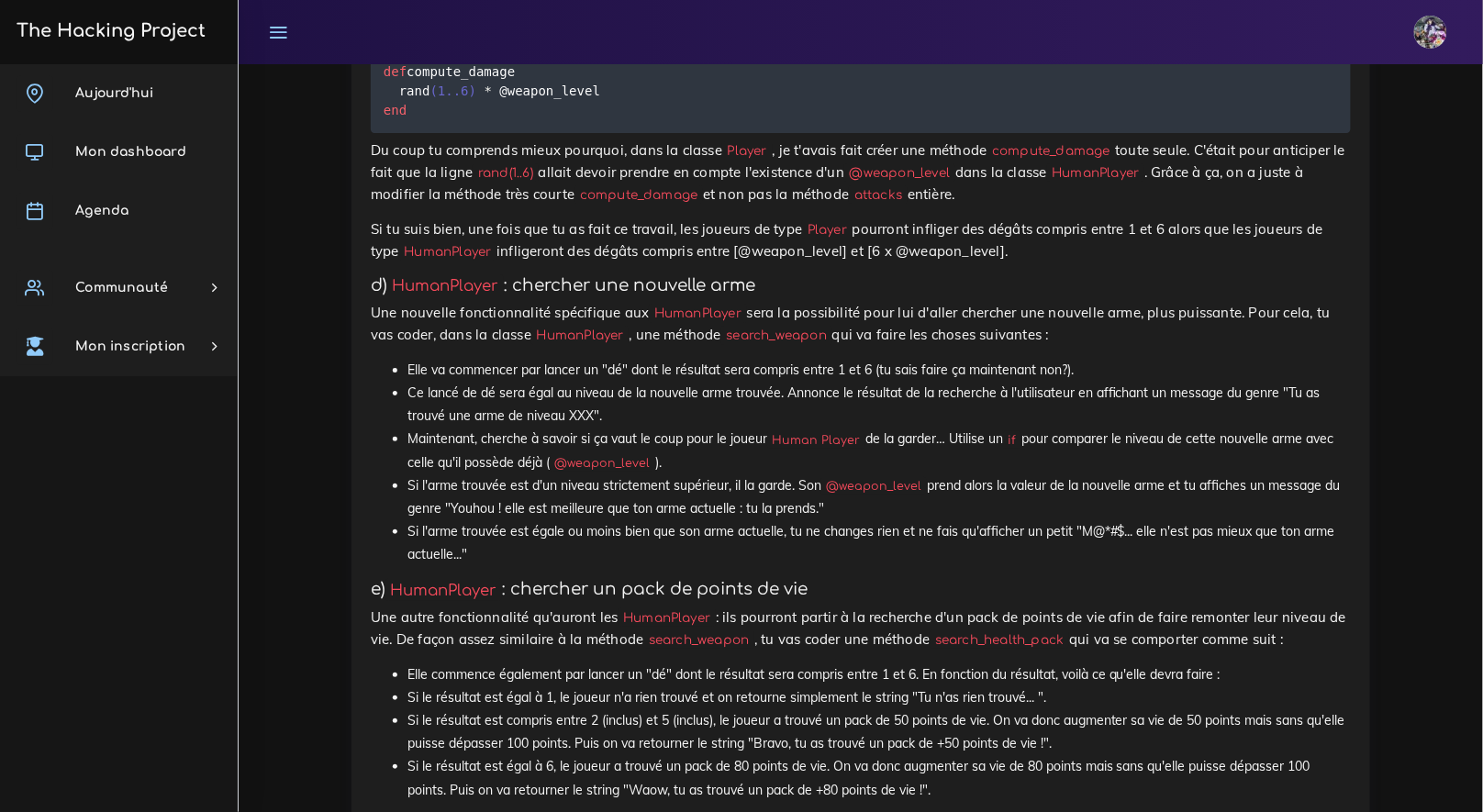
scroll to position [6666, 0]
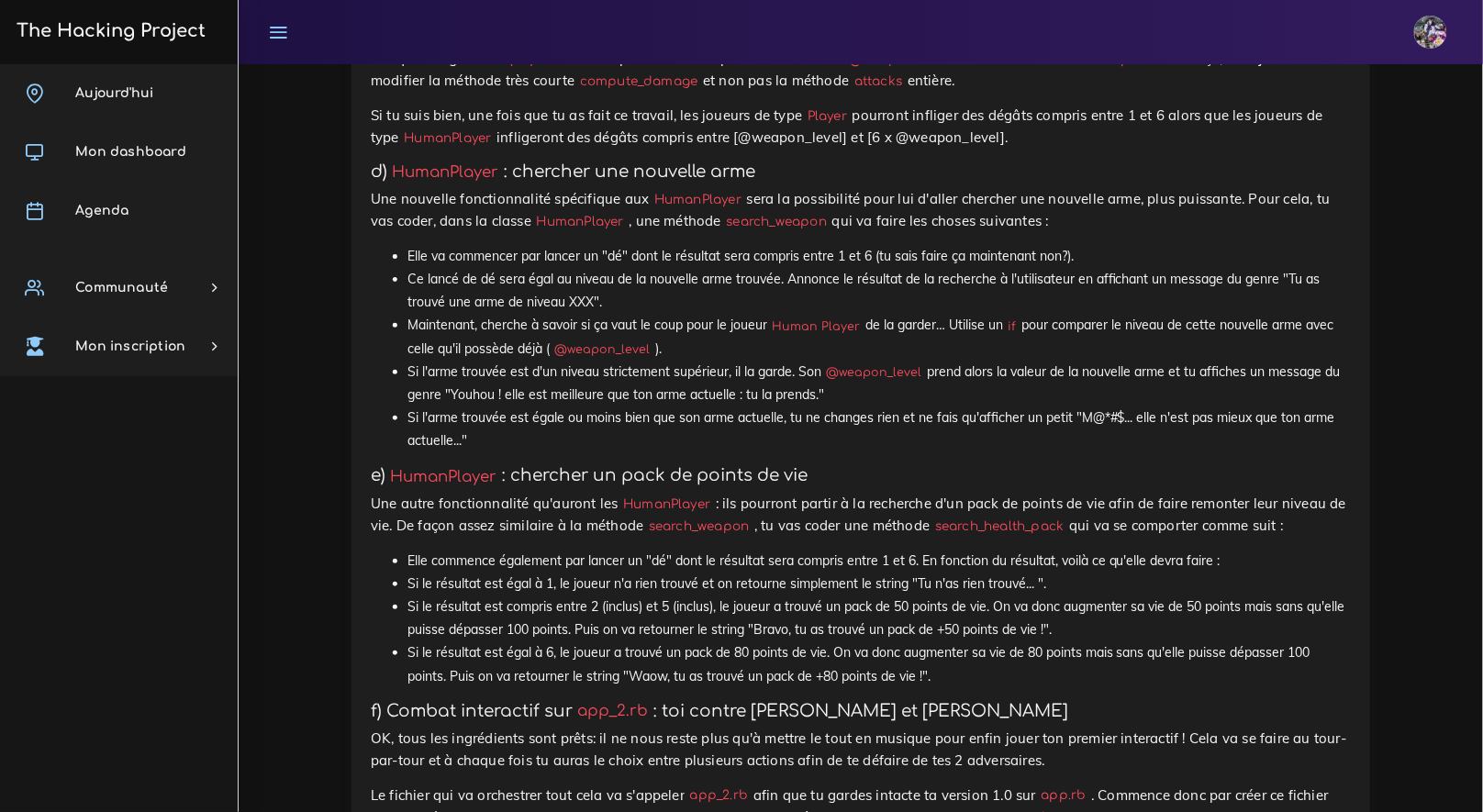
click at [772, 360] on li "Maintenant, cherche à savoir si ça vaut le coup pour le joueur Human Player de …" at bounding box center [879, 337] width 944 height 46
drag, startPoint x: 410, startPoint y: 472, endPoint x: 821, endPoint y: 489, distance: 411.4
click at [821, 406] on li "Si l'arme trouvée est d'un niveau strictement supérieur, il la garde. Son @weap…" at bounding box center [879, 384] width 944 height 46
copy li "Si l'arme trouvée est d'un niveau strictement supérieur, il la garde. Son @weap…"
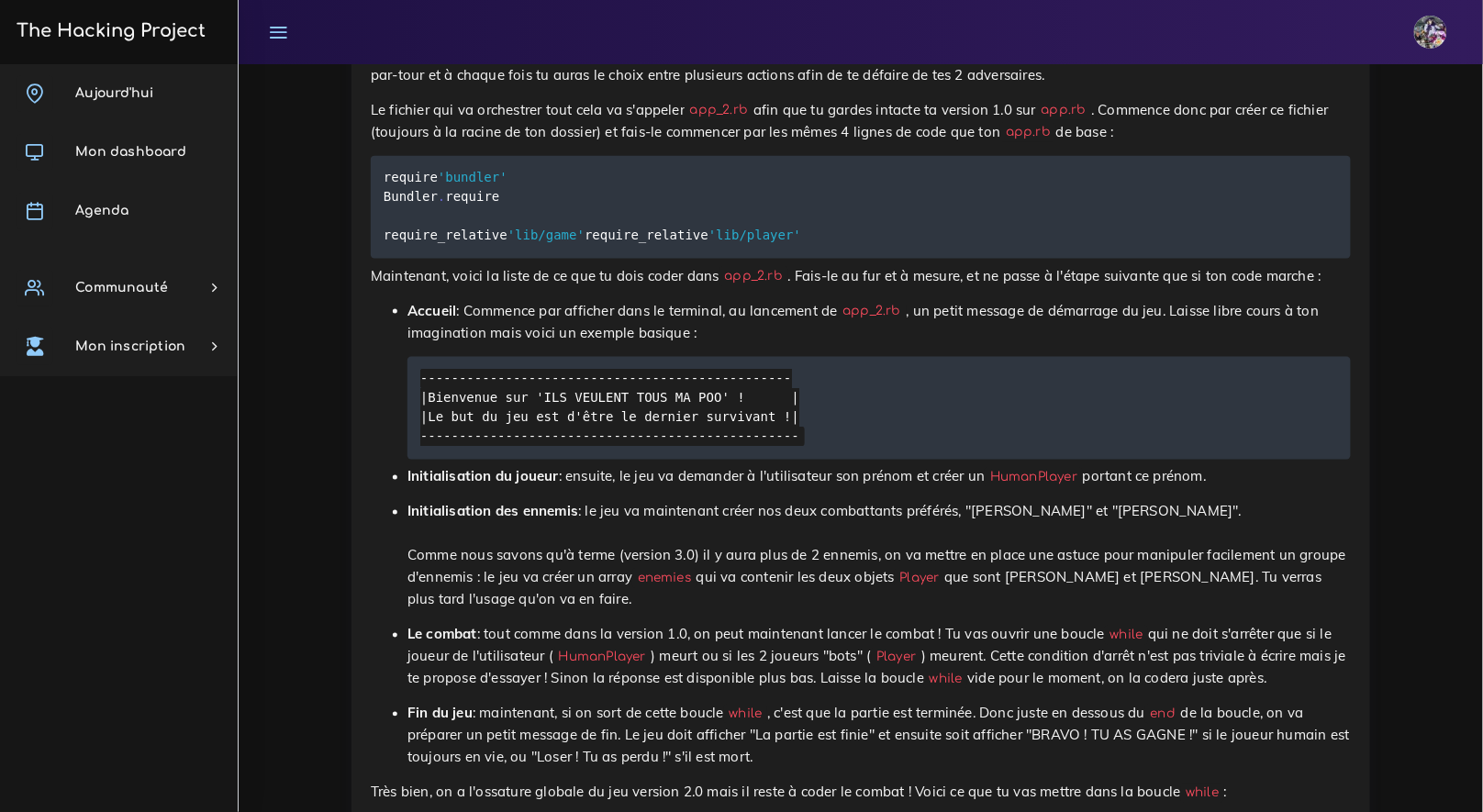
scroll to position [7371, 0]
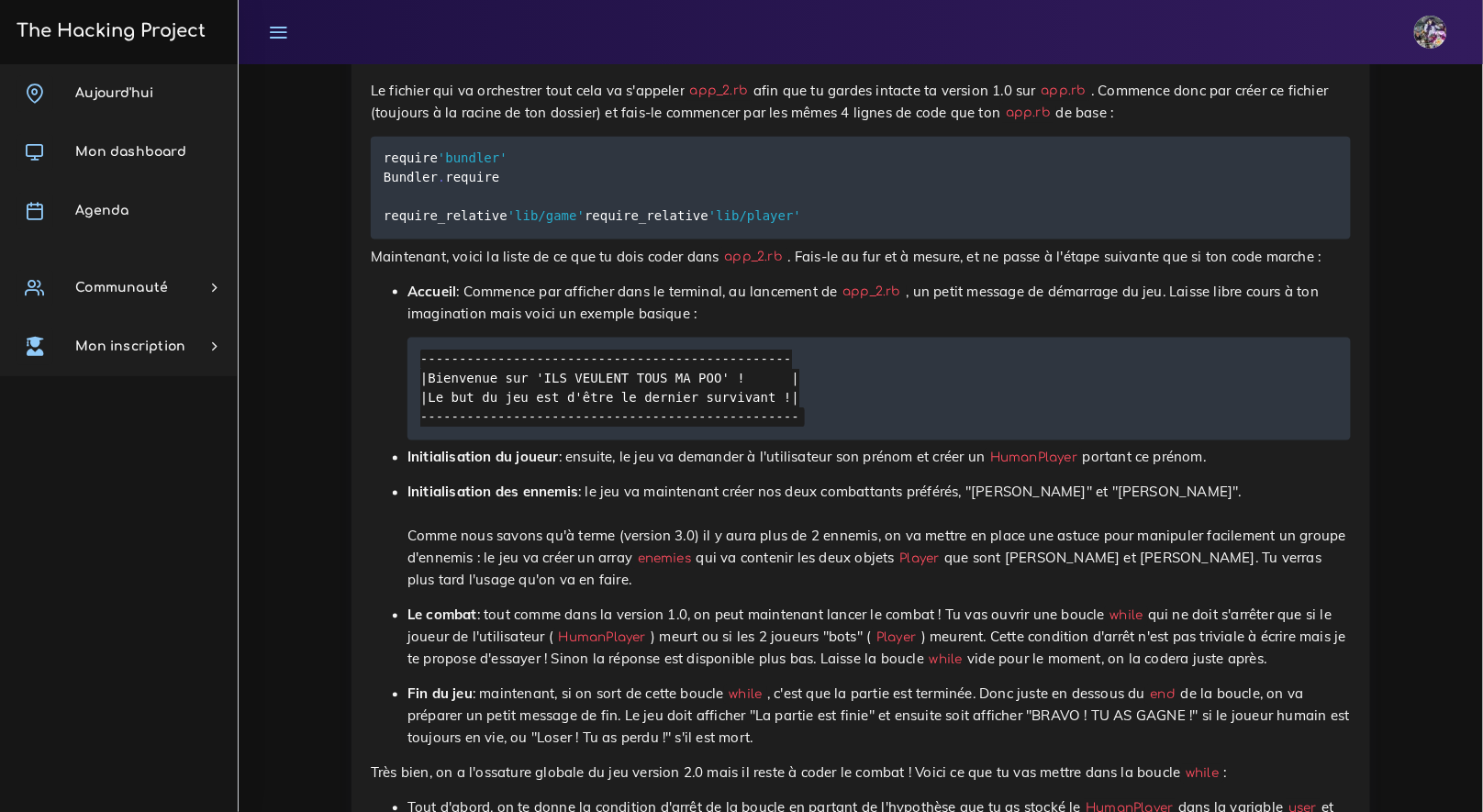
click at [380, 239] on pre "require 'bundler' Bundler . require require_relative 'lib/game' require_relativ…" at bounding box center [861, 188] width 980 height 103
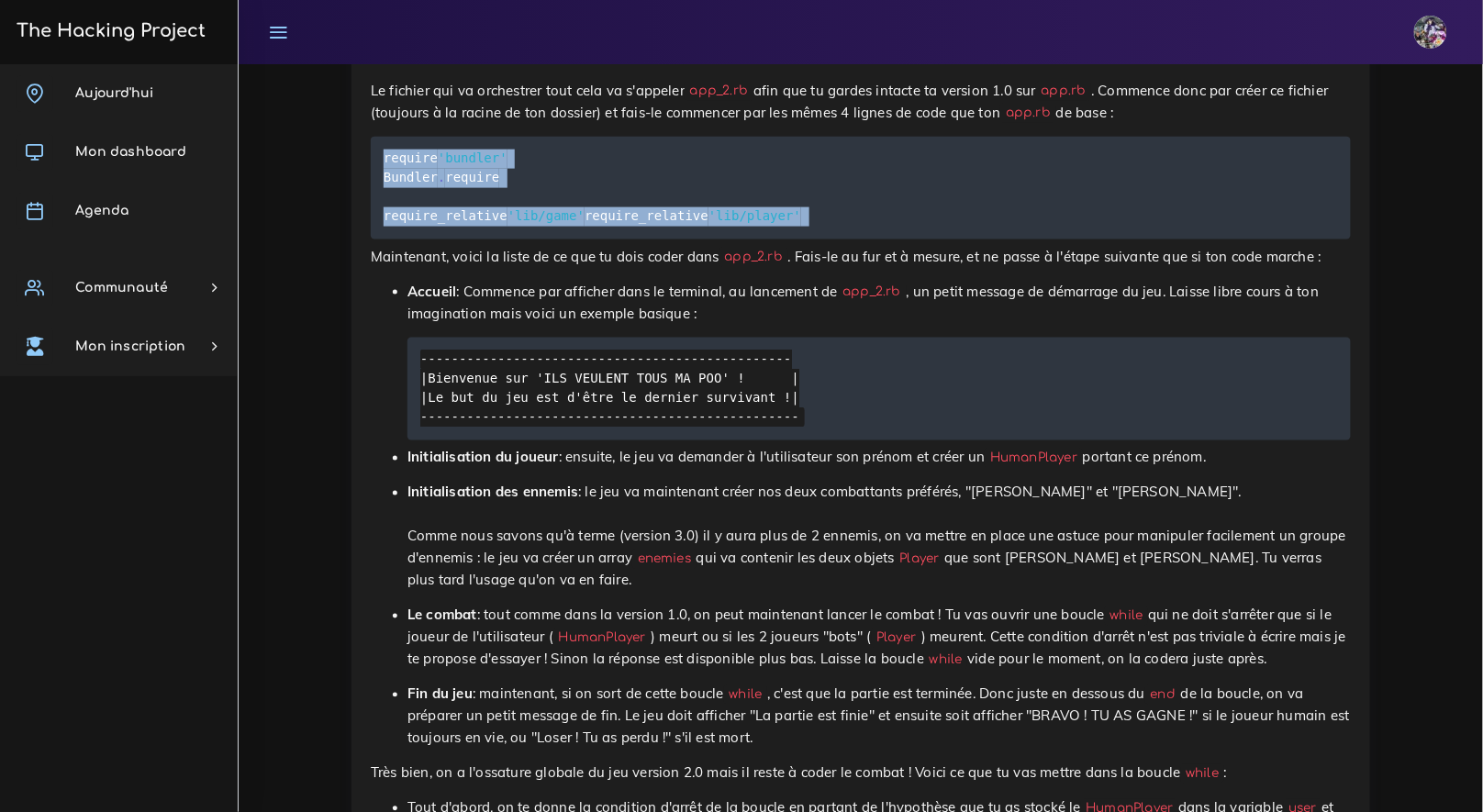
drag, startPoint x: 394, startPoint y: 262, endPoint x: 562, endPoint y: 357, distance: 193.0
click at [562, 239] on pre "require 'bundler' Bundler . require require_relative 'lib/game' require_relativ…" at bounding box center [861, 188] width 980 height 103
copy div "require 'bundler' Bundler . require require_relative 'lib/game' require_relativ…"
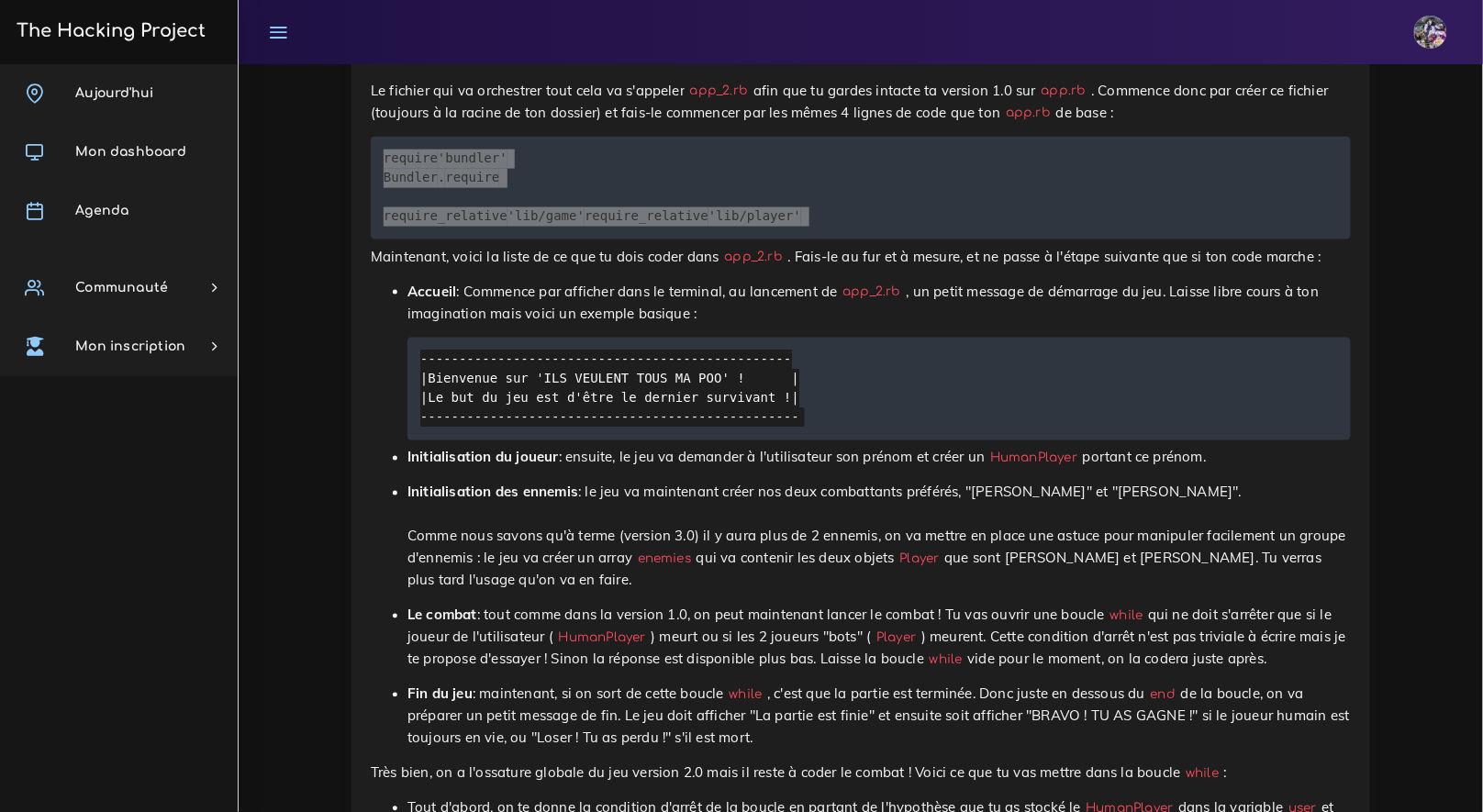
scroll to position [7409, 0]
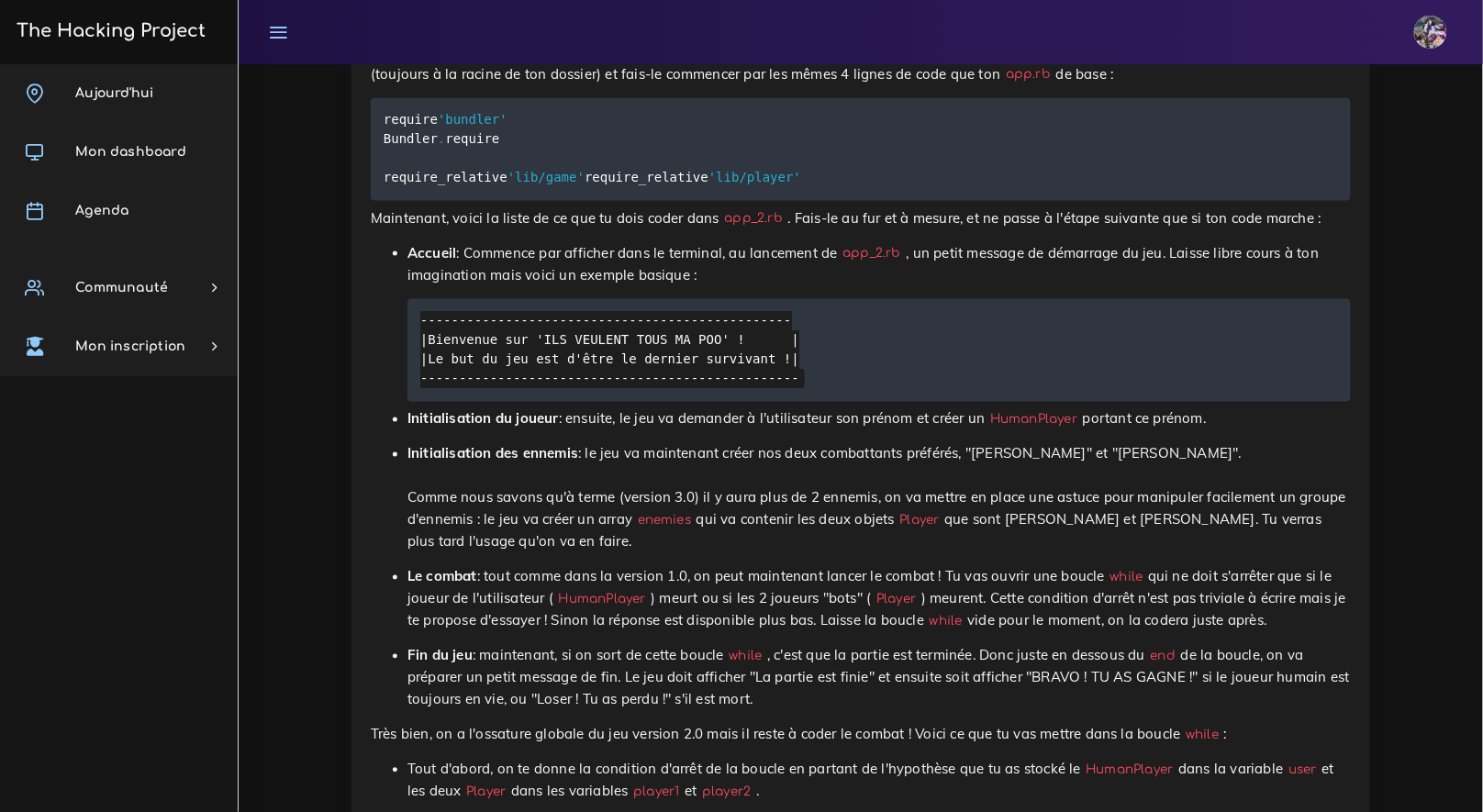
click at [710, 286] on p "Accueil : Commence par afficher dans le terminal, au lancement de app_2.rb , un…" at bounding box center [879, 264] width 944 height 44
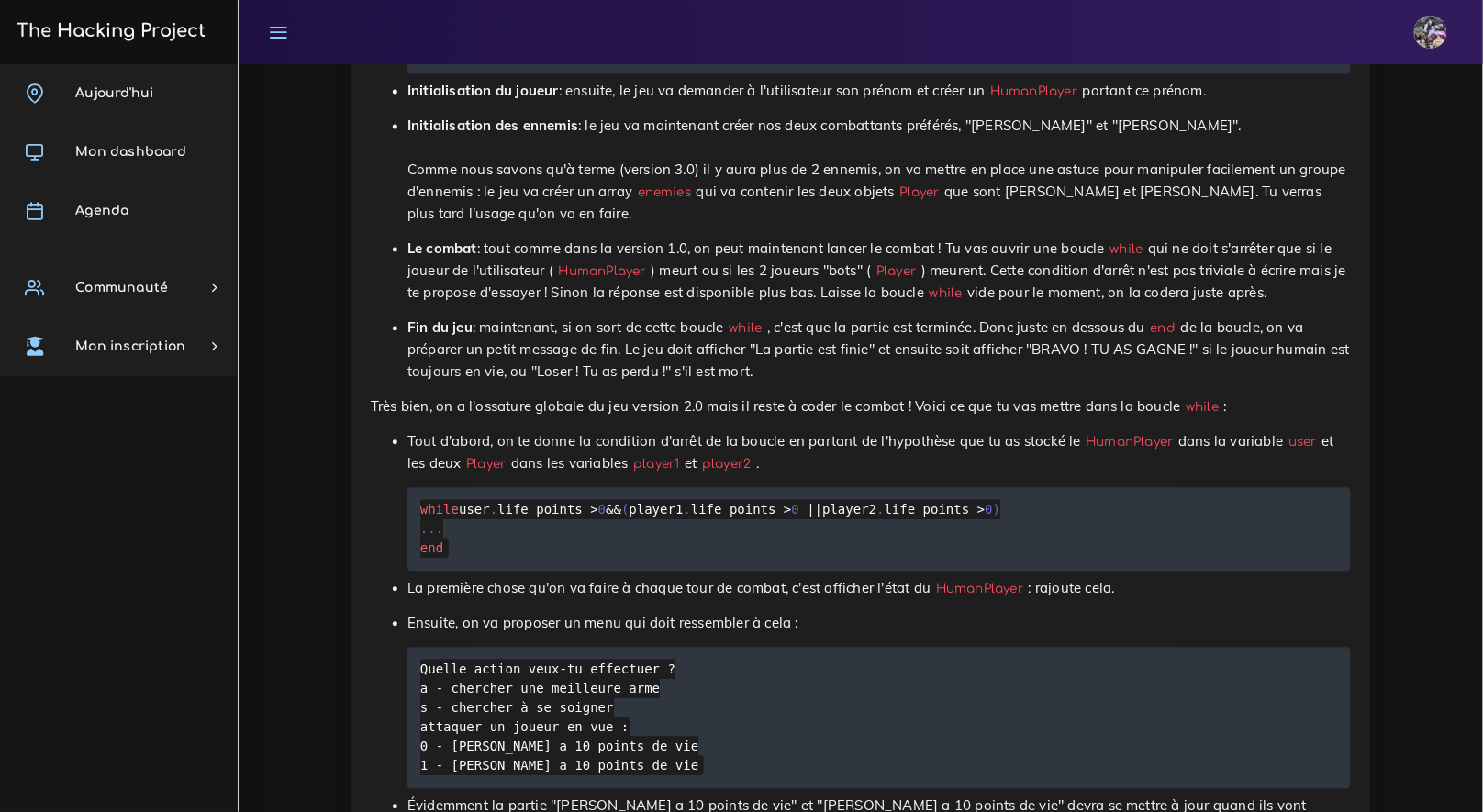
scroll to position [7719, 0]
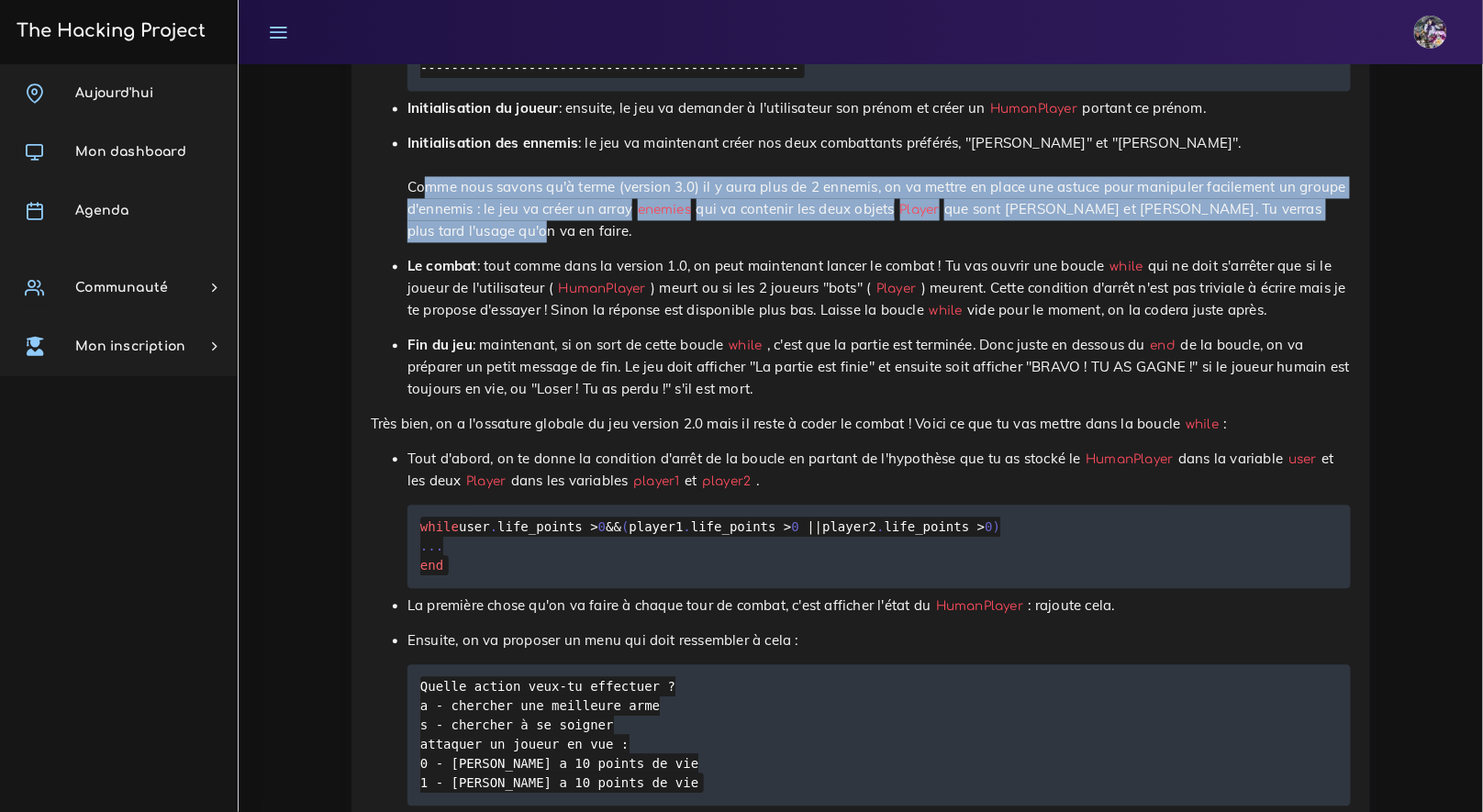
drag, startPoint x: 417, startPoint y: 307, endPoint x: 481, endPoint y: 356, distance: 80.6
click at [481, 243] on p "Initialisation des ennemis : le jeu va maintenant créer nos deux combattants pr…" at bounding box center [879, 187] width 944 height 110
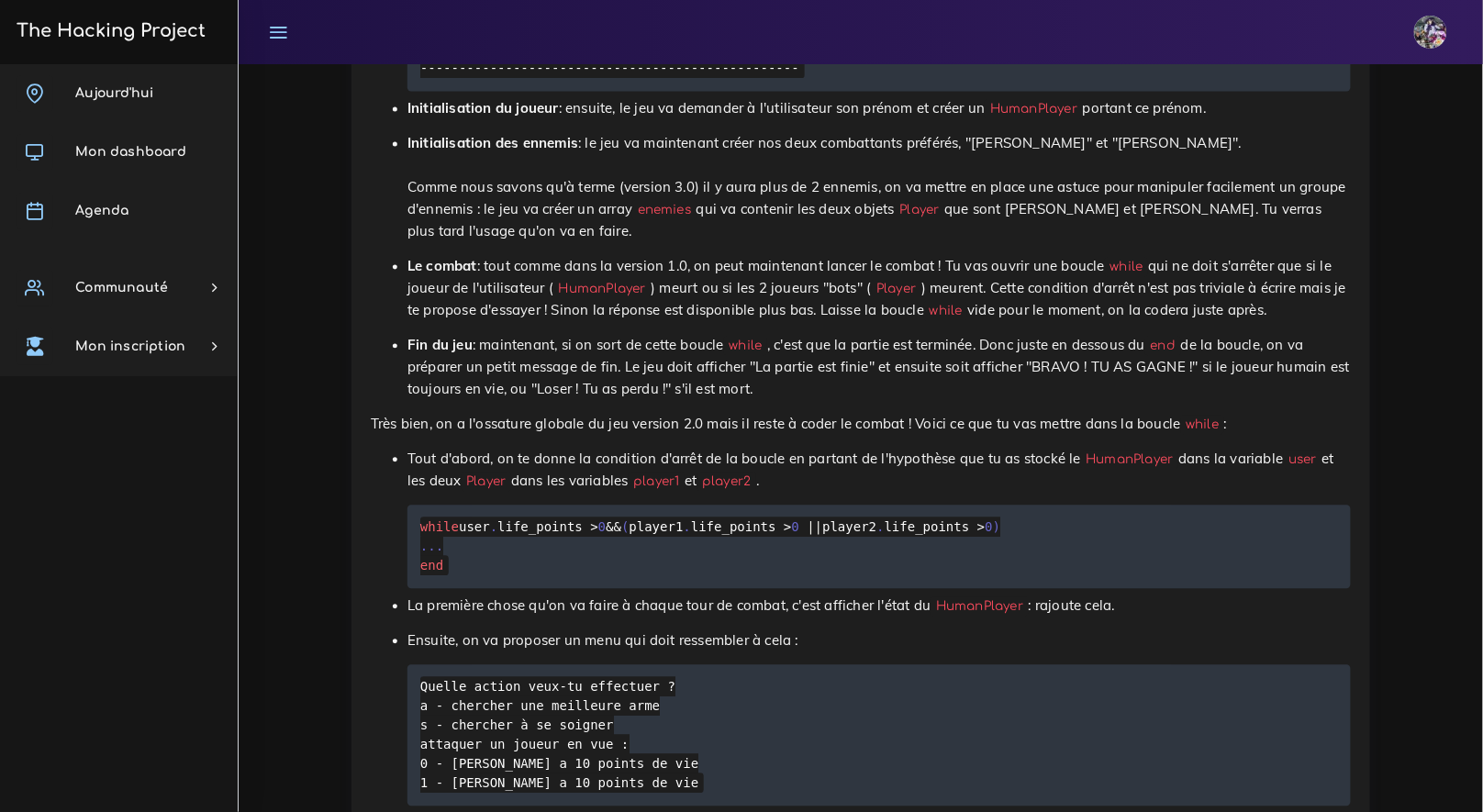
click at [416, 243] on p "Initialisation des ennemis : le jeu va maintenant créer nos deux combattants pr…" at bounding box center [879, 187] width 944 height 110
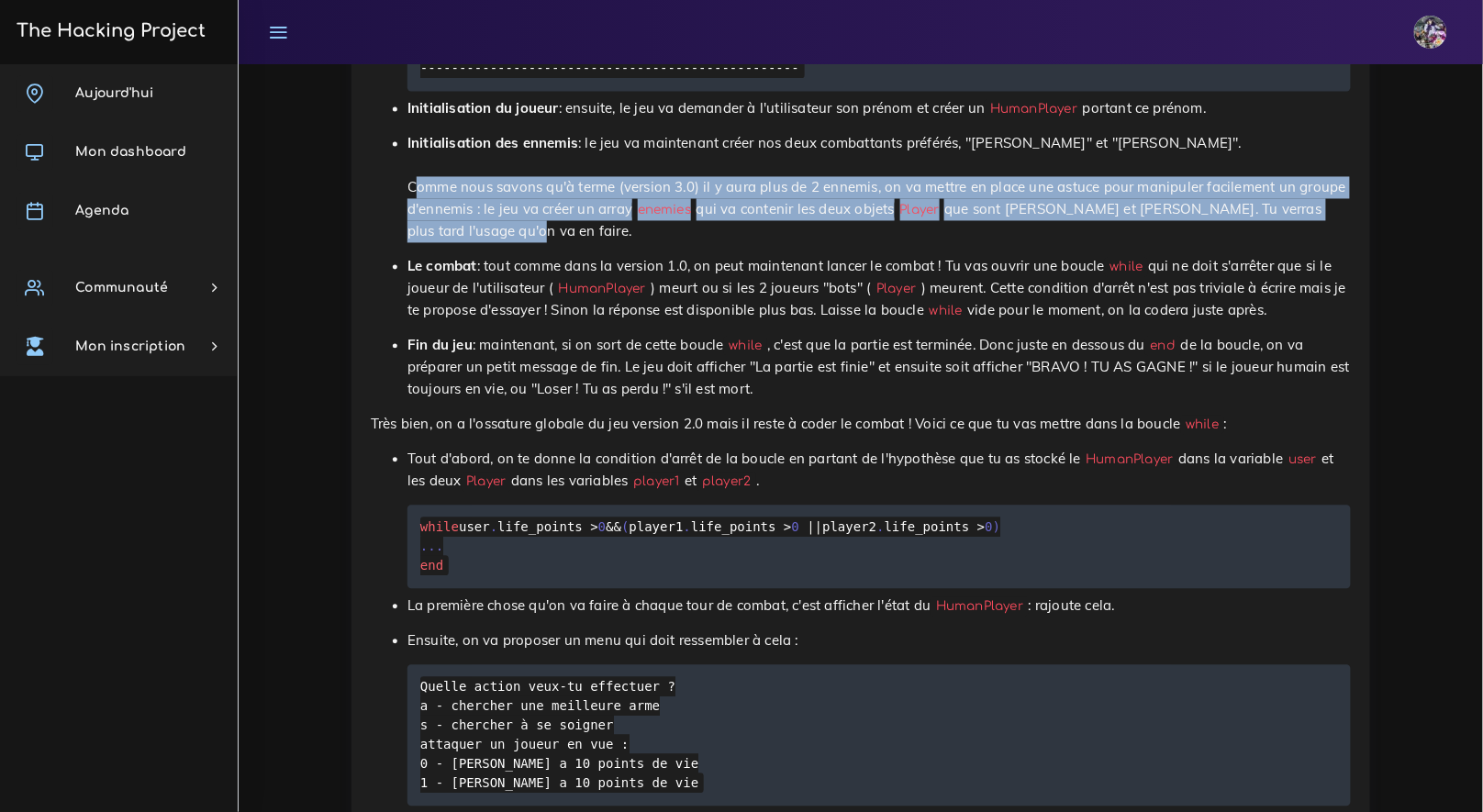
drag, startPoint x: 397, startPoint y: 311, endPoint x: 483, endPoint y: 367, distance: 102.6
click at [483, 367] on ul "Accueil : Commence par afficher dans le terminal, au lancement de app_2.rb , un…" at bounding box center [861, 167] width 980 height 469
copy p "Comme nous savons qu'à terme (version 3.0) il y aura plus de 2 ennemis, on va m…"
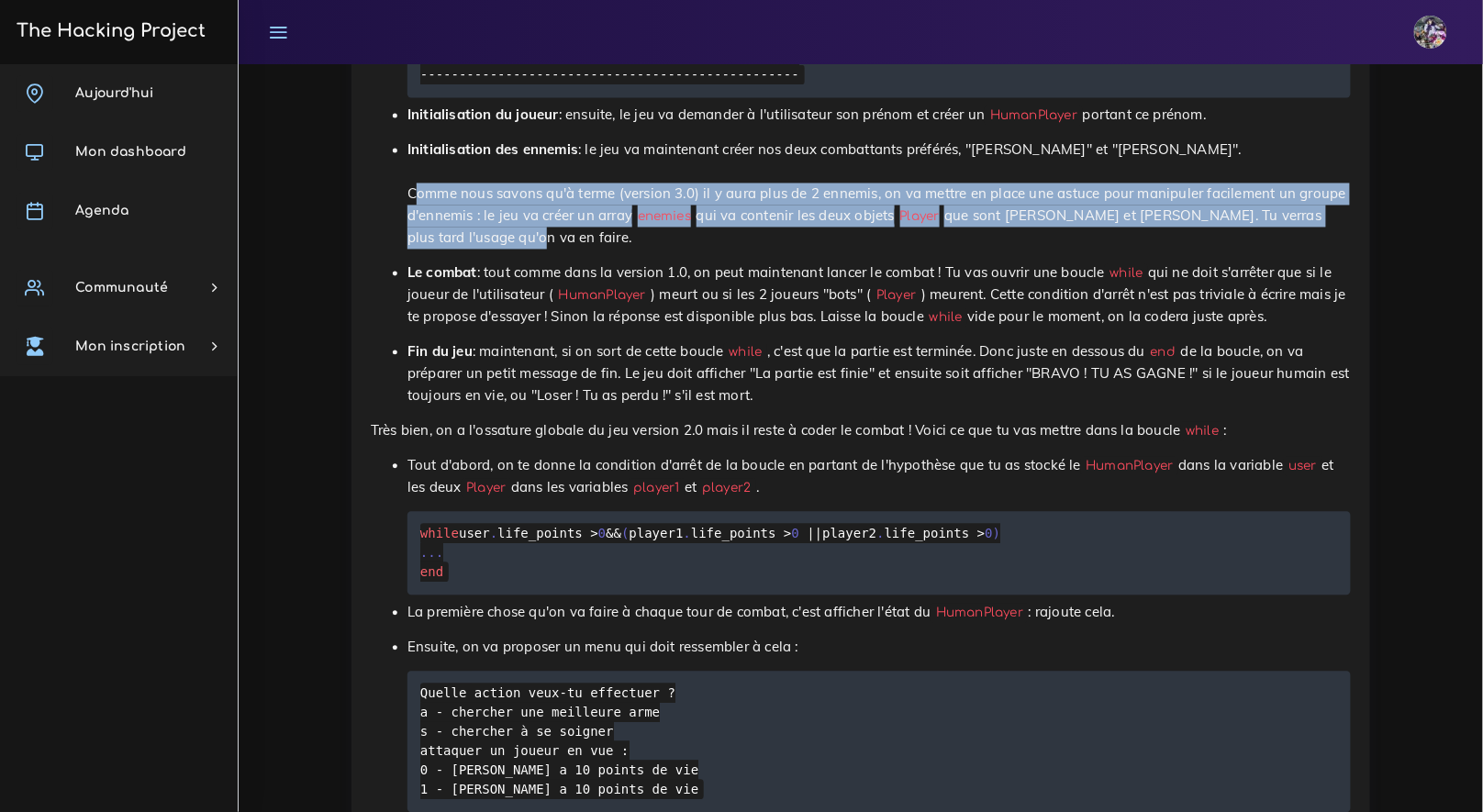
scroll to position [7680, 0]
